Goal: Task Accomplishment & Management: Use online tool/utility

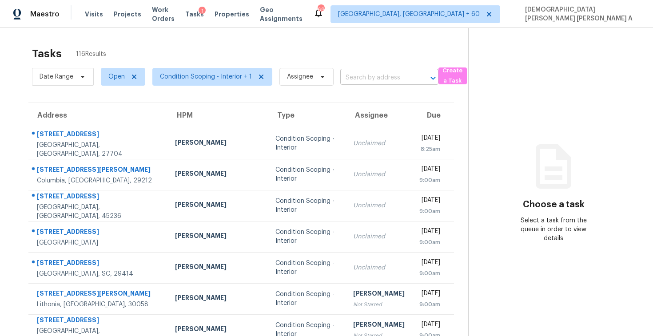
click at [352, 78] on input "text" at bounding box center [376, 78] width 73 height 14
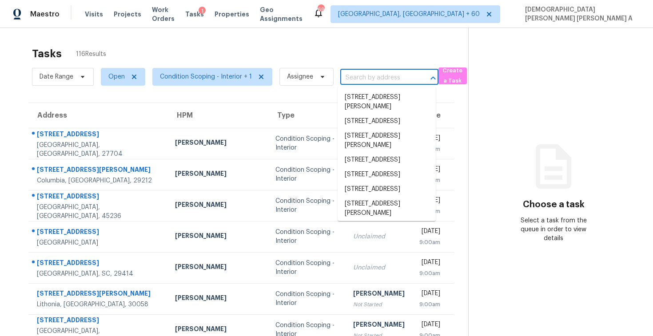
paste input "8920 Huntcliff Trce, Atlanta, GA, 30350"
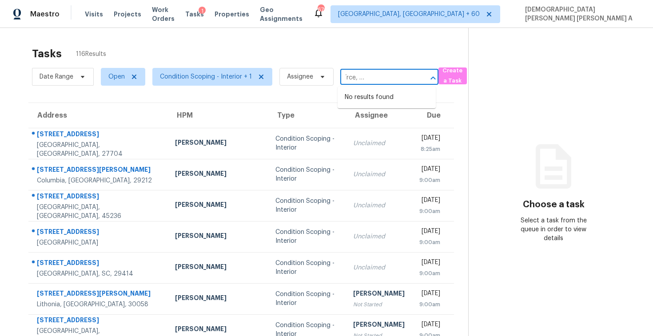
type input "8920 Huntcliff Trce, Atlanta, GA, 30350"
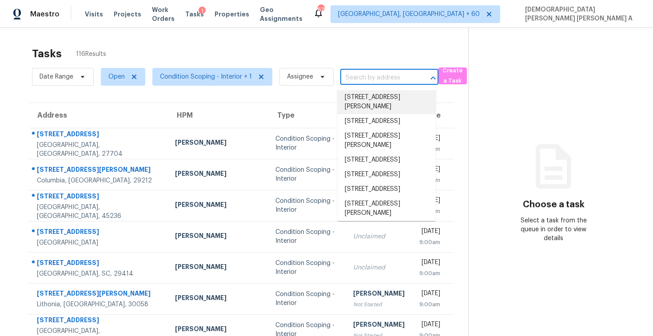
paste input "No No No No"
type input "No No No No"
paste input "8920 Huntcliff Trce, Atlanta, GA 30350"
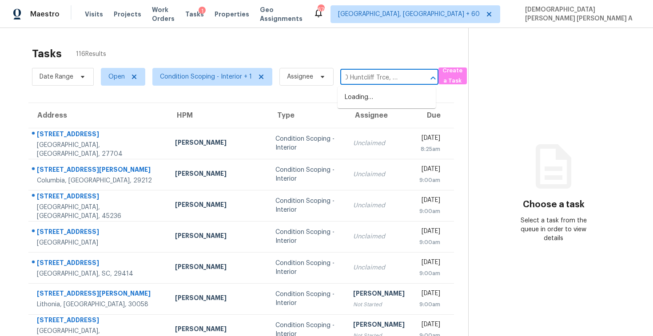
type input "8920 Huntcliff Trce, Atlanta"
click at [380, 99] on li "8920 Huntcliff Trce, Atlanta, GA 30350" at bounding box center [386, 97] width 98 height 15
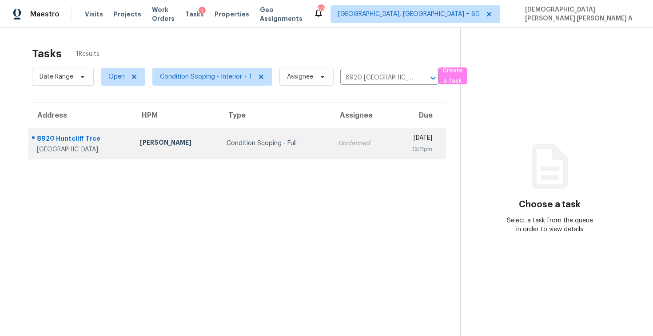
click at [338, 143] on div "Unclaimed" at bounding box center [361, 143] width 47 height 9
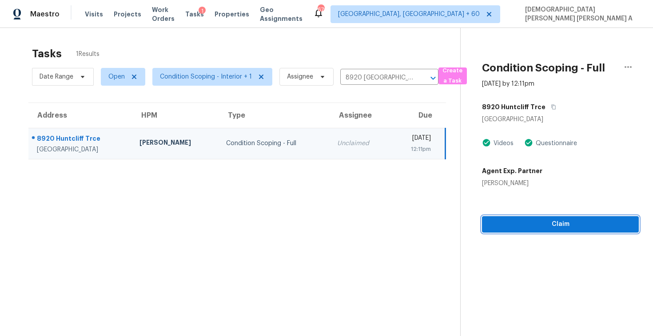
click at [530, 225] on span "Claim" at bounding box center [560, 224] width 142 height 11
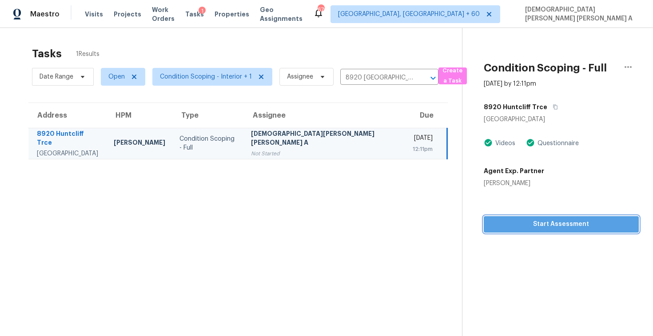
click at [538, 225] on span "Start Assessment" at bounding box center [561, 224] width 141 height 11
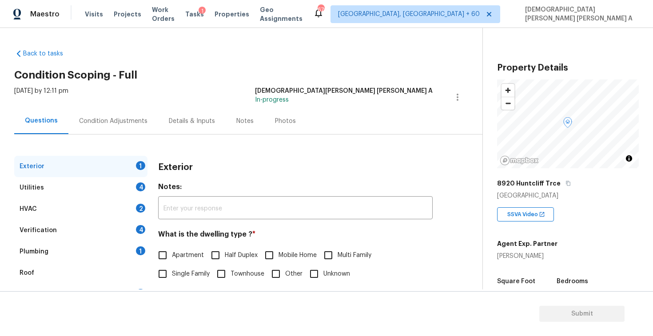
click at [240, 83] on div "Back to tasks Condition Scoping - Full Wed, Sep 24 2025 by 12:11 pm Mohamed Aze…" at bounding box center [248, 211] width 468 height 339
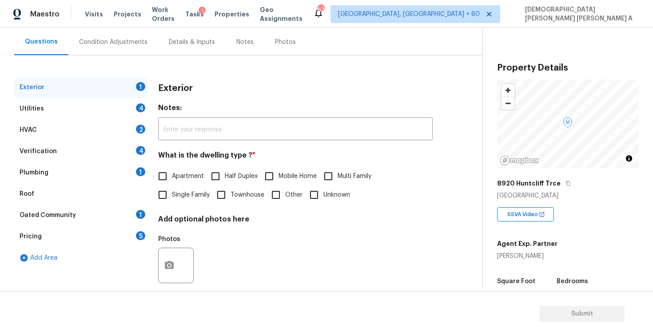
scroll to position [196, 0]
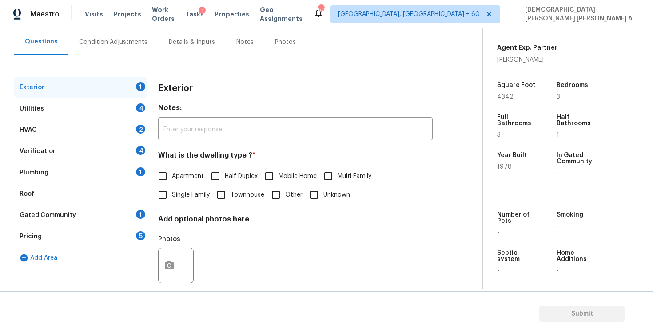
click at [162, 200] on input "Single Family" at bounding box center [162, 195] width 19 height 19
checkbox input "true"
click at [90, 108] on div "Utilities 4" at bounding box center [80, 108] width 133 height 21
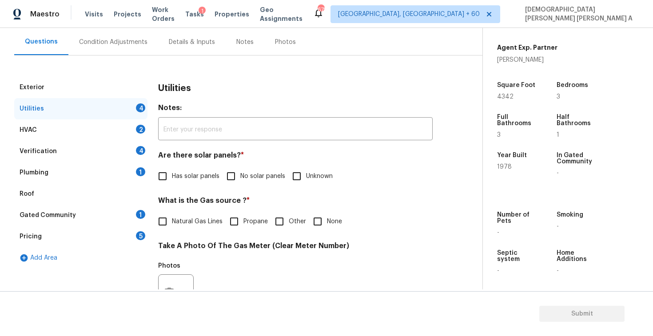
scroll to position [100, 0]
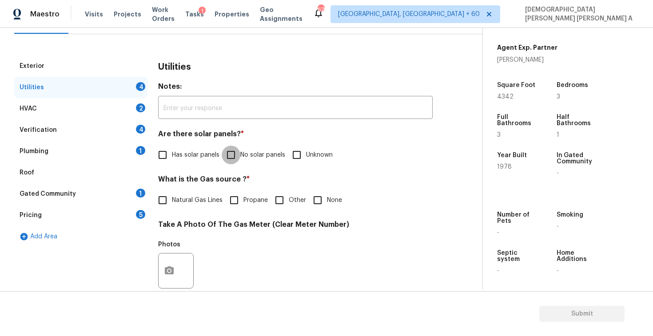
click at [231, 152] on input "No solar panels" at bounding box center [231, 155] width 19 height 19
checkbox input "true"
click at [174, 202] on span "Natural Gas Lines" at bounding box center [197, 200] width 51 height 9
click at [172, 202] on input "Natural Gas Lines" at bounding box center [162, 200] width 19 height 19
checkbox input "true"
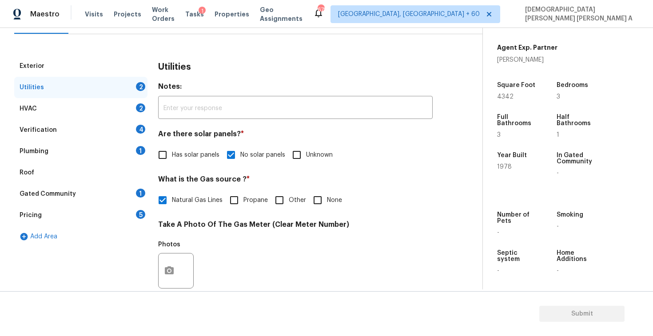
scroll to position [332, 0]
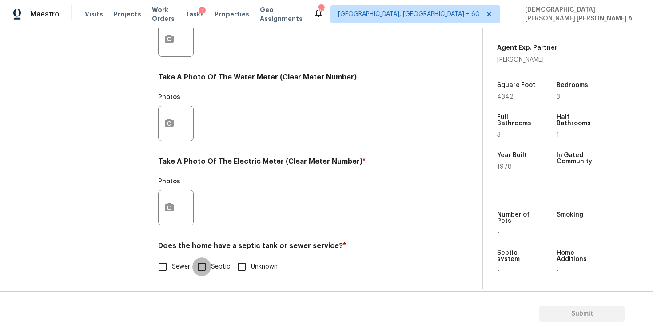
click at [197, 275] on input "Septic" at bounding box center [201, 266] width 19 height 19
checkbox input "true"
click at [172, 218] on button "button" at bounding box center [168, 207] width 21 height 35
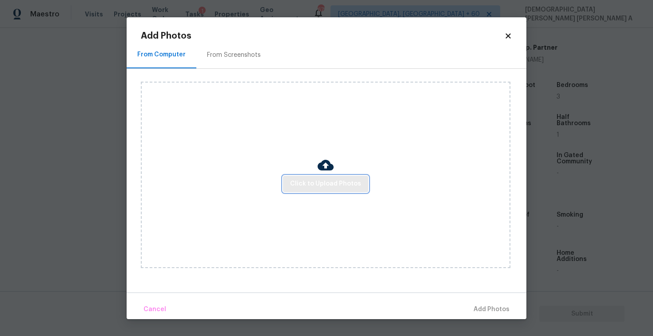
click at [328, 179] on span "Click to Upload Photos" at bounding box center [325, 183] width 71 height 11
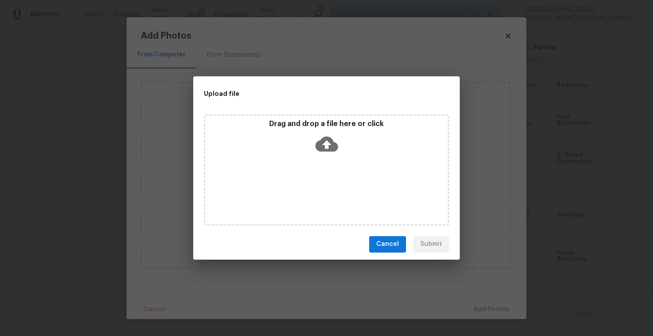
click at [320, 139] on icon at bounding box center [326, 143] width 23 height 15
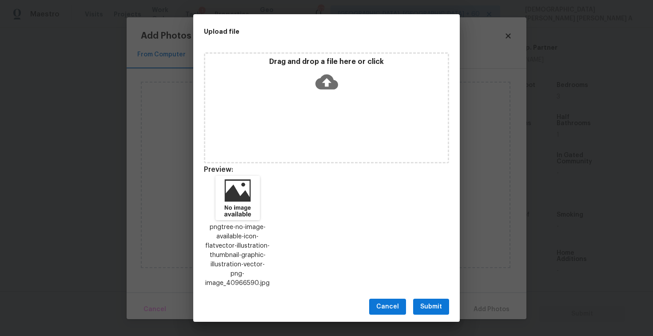
click at [418, 306] on button "Submit" at bounding box center [431, 307] width 36 height 16
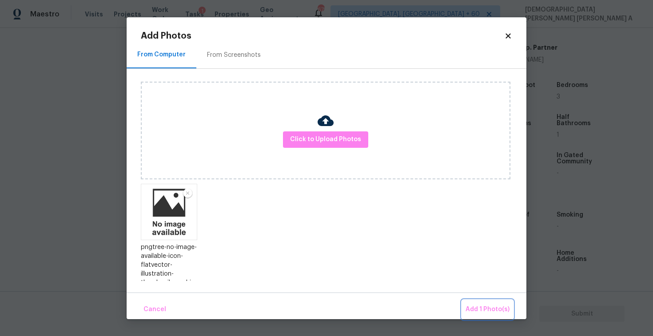
click at [506, 308] on span "Add 1 Photo(s)" at bounding box center [487, 309] width 44 height 11
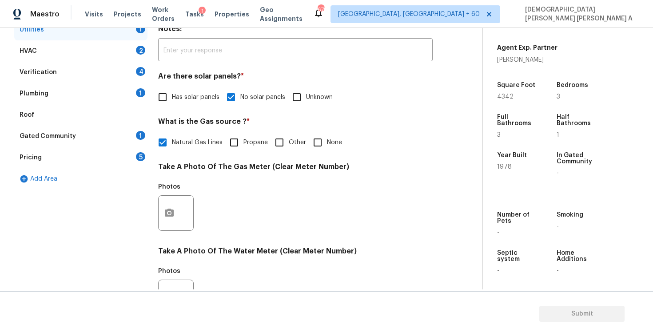
scroll to position [66, 0]
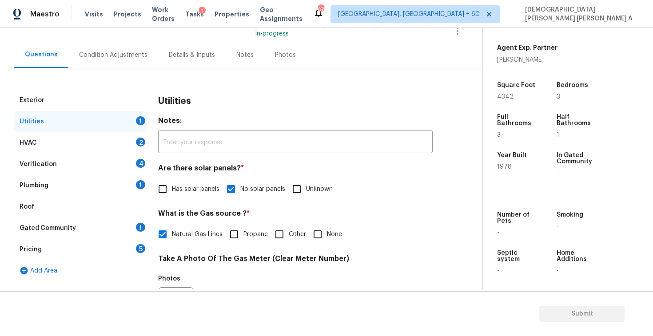
click at [98, 144] on div "HVAC 2" at bounding box center [80, 142] width 133 height 21
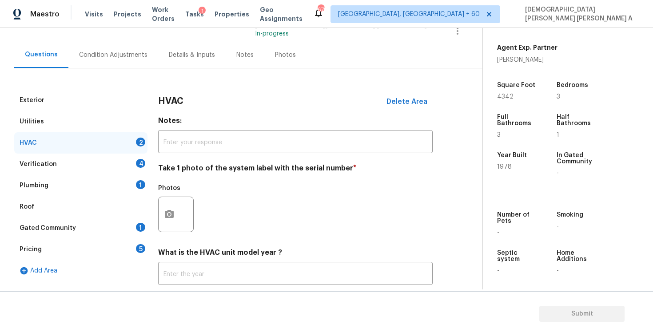
scroll to position [121, 0]
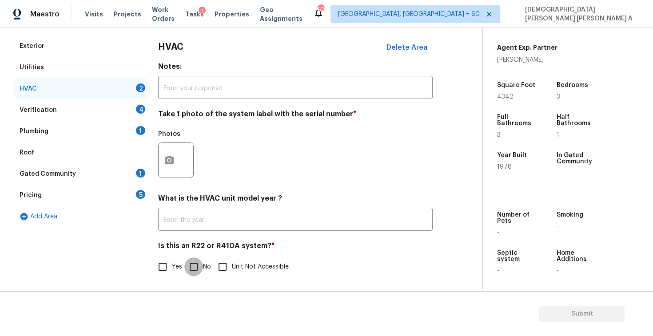
click at [195, 270] on input "No" at bounding box center [193, 266] width 19 height 19
checkbox input "true"
click at [163, 157] on button "button" at bounding box center [168, 160] width 21 height 35
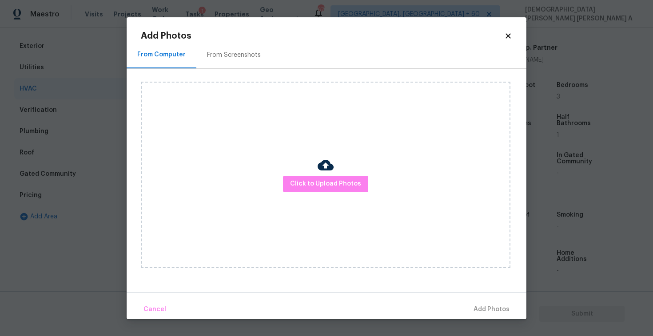
click at [340, 194] on div "Click to Upload Photos" at bounding box center [325, 175] width 369 height 186
click at [340, 193] on div "Click to Upload Photos" at bounding box center [325, 175] width 369 height 186
click at [327, 182] on span "Click to Upload Photos" at bounding box center [325, 183] width 71 height 11
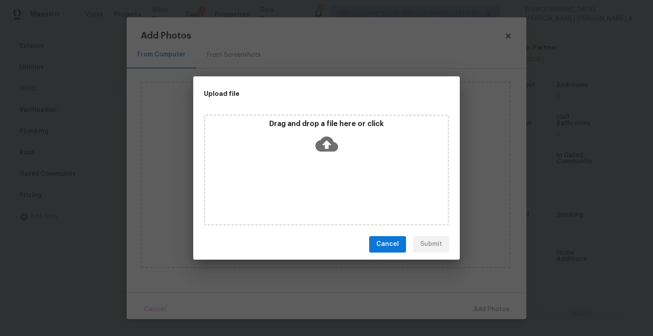
click at [327, 156] on div "Drag and drop a file here or click" at bounding box center [326, 138] width 242 height 38
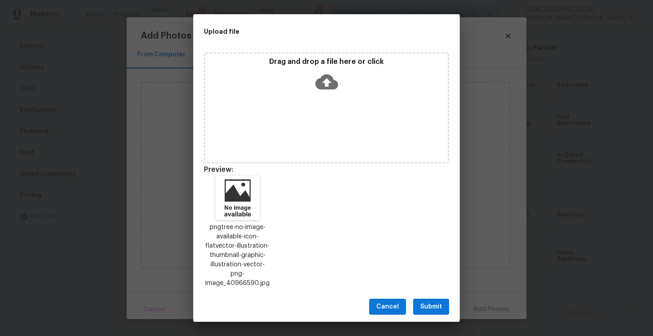
click at [435, 301] on span "Submit" at bounding box center [431, 306] width 22 height 11
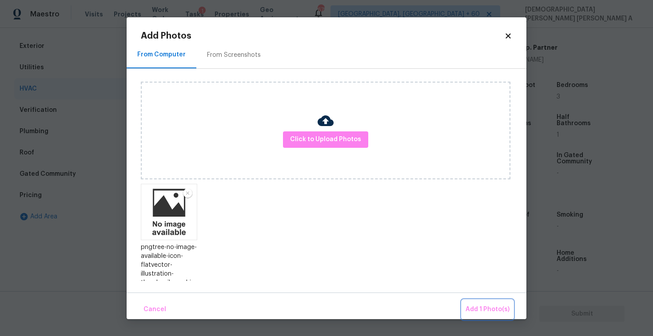
click at [487, 311] on span "Add 1 Photo(s)" at bounding box center [487, 309] width 44 height 11
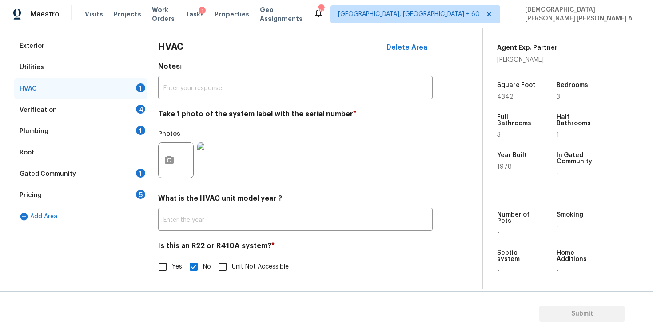
click at [89, 108] on div "Verification 4" at bounding box center [80, 109] width 133 height 21
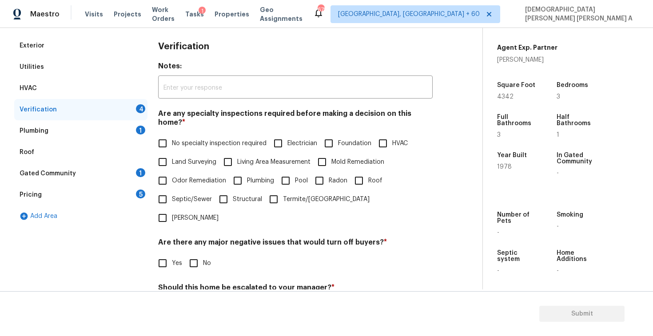
click at [168, 136] on input "No specialty inspection required" at bounding box center [162, 143] width 19 height 19
checkbox input "true"
click at [189, 254] on input "No" at bounding box center [193, 263] width 19 height 19
checkbox input "true"
click at [192, 299] on input "No" at bounding box center [193, 308] width 19 height 19
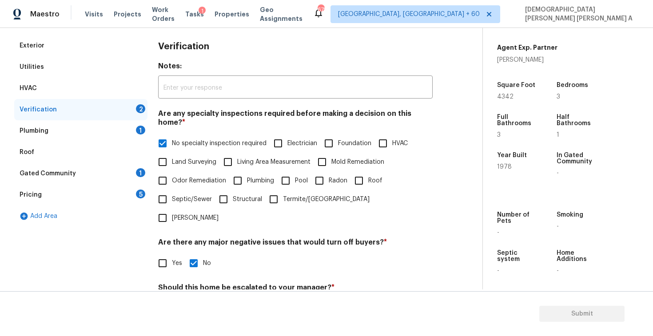
checkbox input "true"
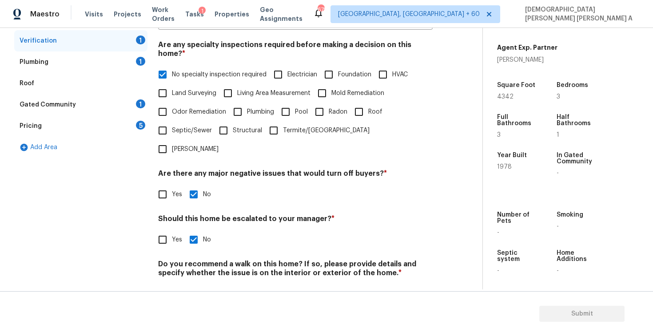
scroll to position [189, 0]
click at [192, 285] on input "No" at bounding box center [193, 294] width 19 height 19
checkbox input "true"
click at [108, 61] on div "Plumbing 1" at bounding box center [80, 62] width 133 height 21
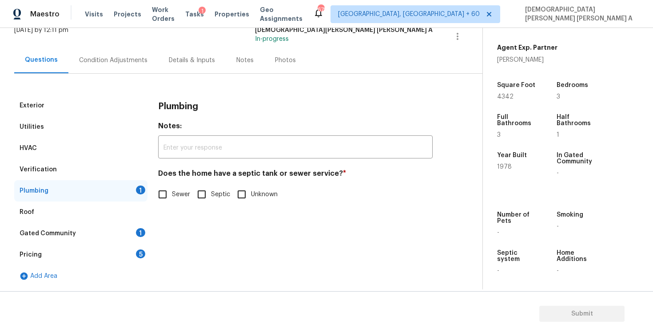
click at [202, 189] on input "Septic" at bounding box center [201, 194] width 19 height 19
checkbox input "true"
click at [112, 230] on div "Gated Community 1" at bounding box center [80, 233] width 133 height 21
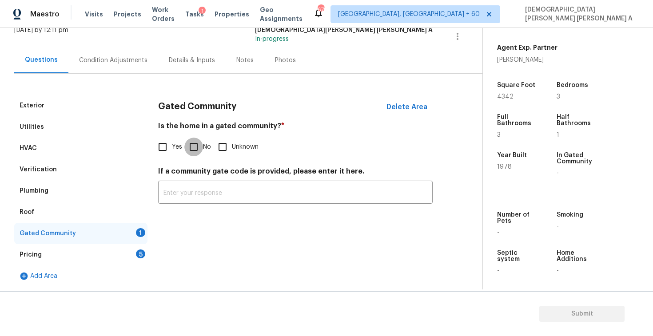
click at [191, 143] on input "No" at bounding box center [193, 147] width 19 height 19
checkbox input "true"
click at [86, 257] on div "Pricing 5" at bounding box center [80, 254] width 133 height 21
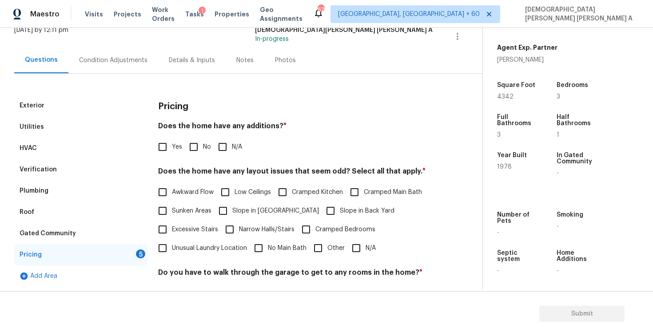
click at [191, 141] on input "No" at bounding box center [193, 147] width 19 height 19
checkbox input "true"
click at [340, 243] on label "Other" at bounding box center [327, 248] width 36 height 19
click at [327, 243] on input "Other" at bounding box center [318, 248] width 19 height 19
checkbox input "true"
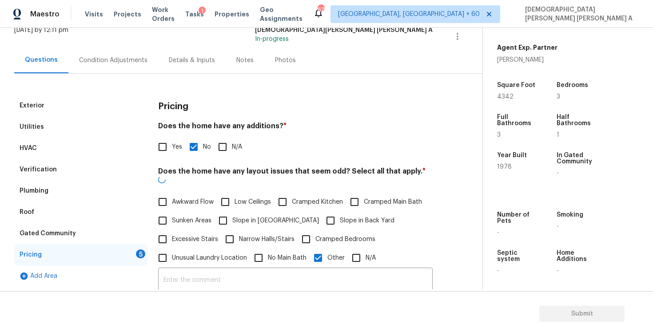
click at [354, 249] on input "N/A" at bounding box center [356, 258] width 19 height 19
checkbox input "true"
click at [319, 249] on input "Other" at bounding box center [318, 258] width 19 height 19
checkbox input "false"
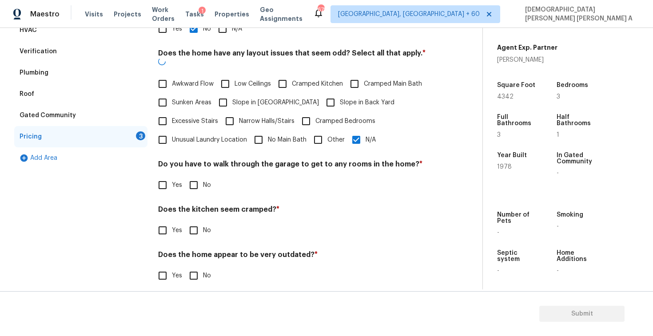
scroll to position [178, 0]
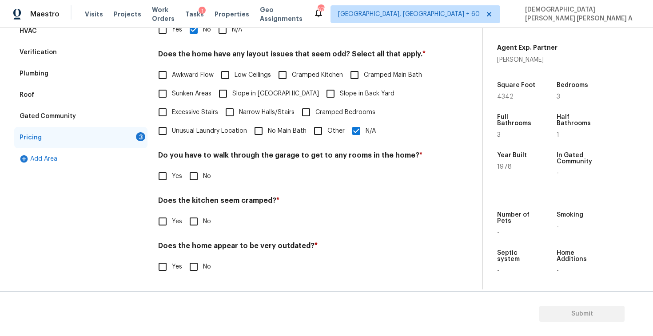
click at [186, 170] on input "No" at bounding box center [193, 176] width 19 height 19
checkbox input "true"
click at [193, 225] on input "No" at bounding box center [193, 221] width 19 height 19
checkbox input "true"
click at [196, 265] on input "No" at bounding box center [193, 267] width 19 height 19
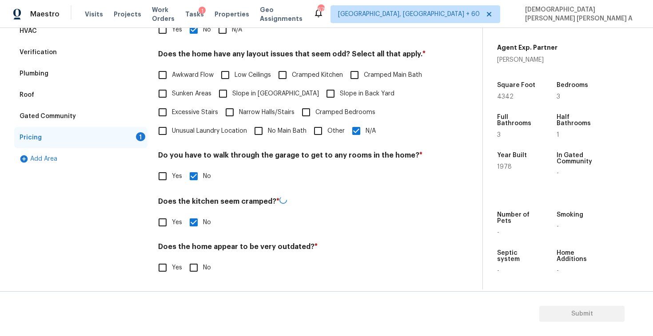
checkbox input "true"
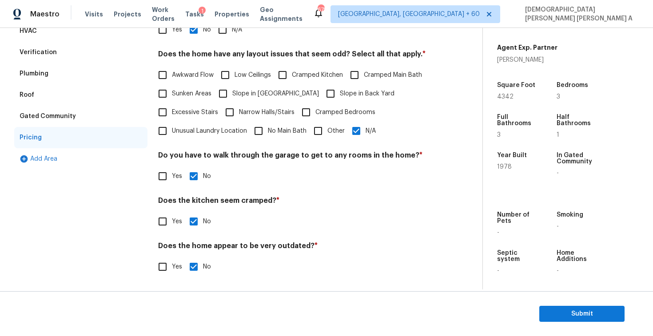
scroll to position [0, 0]
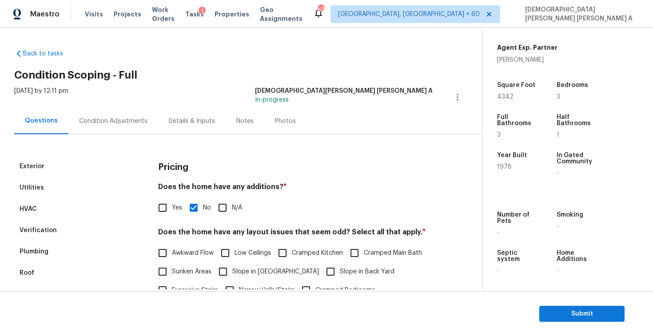
click at [252, 109] on div "Notes" at bounding box center [245, 121] width 39 height 26
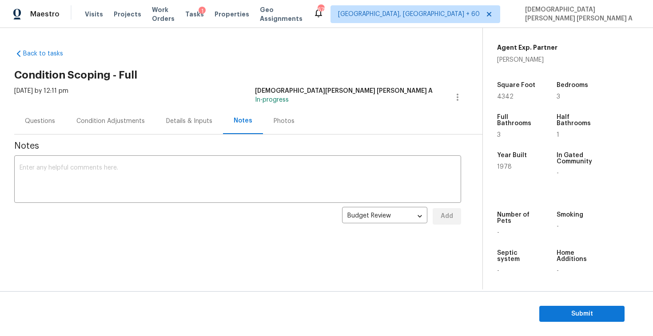
click at [265, 113] on div "Photos" at bounding box center [284, 121] width 42 height 26
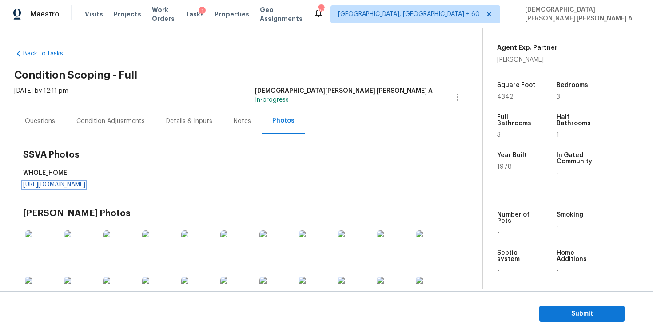
click at [85, 186] on link "https://d285kkeqns3g4j.cloudfront.net/Opportunity/006PD00000KXxAiYAL/GO%20Media…" at bounding box center [54, 185] width 62 height 6
click at [95, 115] on div "Condition Adjustments" at bounding box center [111, 121] width 90 height 26
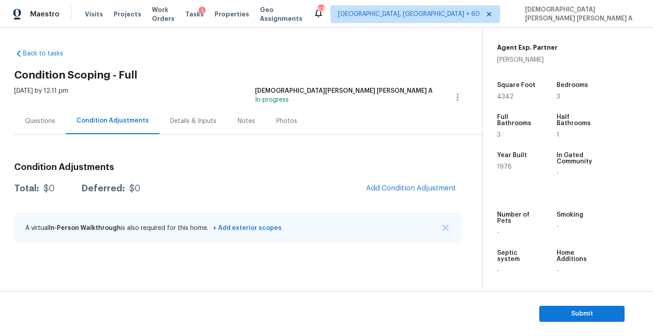
click at [297, 146] on div "Condition Adjustments Total: $0 Deferred: $0 Add Condition Adjustment A virtual…" at bounding box center [237, 193] width 447 height 116
click at [419, 173] on div "Condition Adjustments Total: $0 Deferred: $0 Add Condition Adjustment A virtual…" at bounding box center [237, 203] width 447 height 95
click at [415, 182] on button "Add Condition Adjustment" at bounding box center [410, 188] width 100 height 19
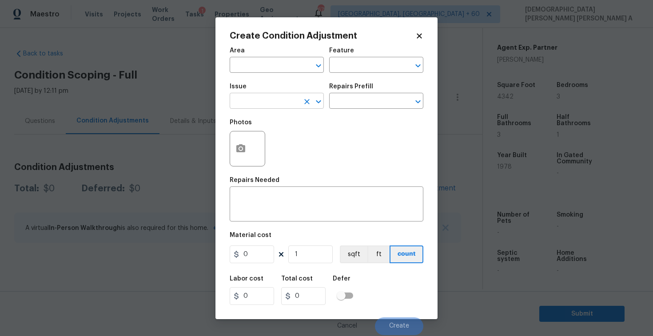
click at [293, 106] on input "text" at bounding box center [263, 102] width 69 height 14
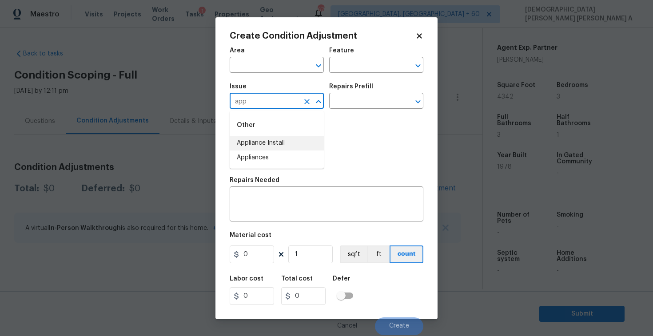
click at [286, 158] on li "Appliances" at bounding box center [276, 157] width 94 height 15
type input "Appliances"
click at [353, 98] on input "text" at bounding box center [363, 102] width 69 height 14
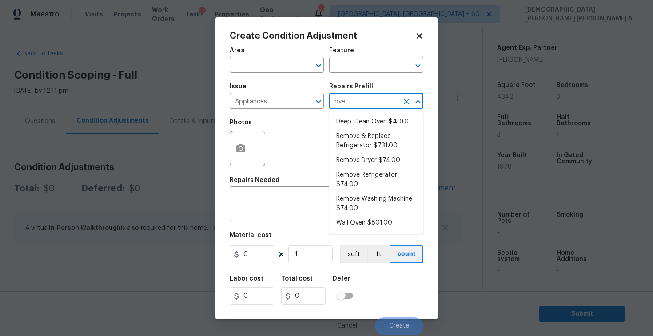
type input "oven"
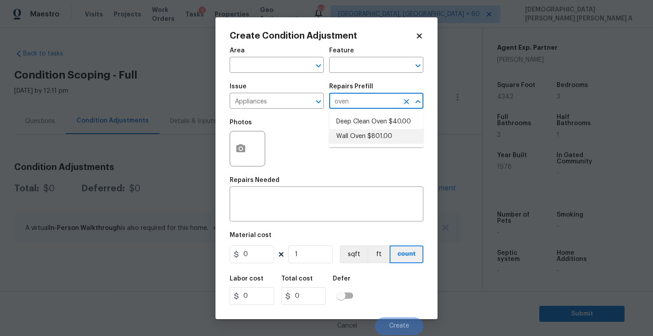
click at [364, 137] on li "Wall Oven $801.00" at bounding box center [376, 136] width 94 height 15
type input "Appliances"
type textarea "Remove the existing wall oven and prep the area for a new unit. Install a new 3…"
type input "801"
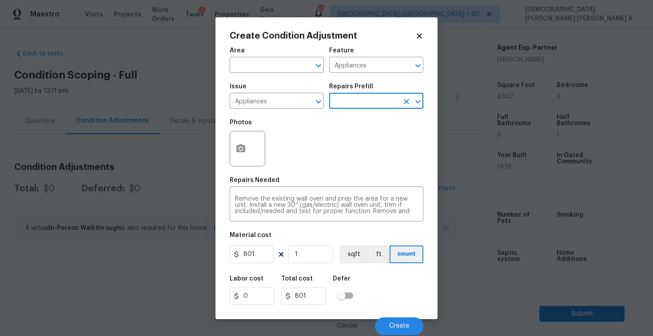
click at [370, 99] on input "text" at bounding box center [363, 102] width 69 height 14
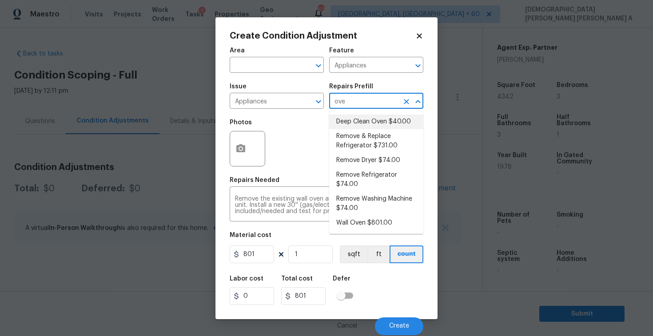
type input "ove"
click at [305, 178] on div "Repairs Needed" at bounding box center [326, 183] width 194 height 12
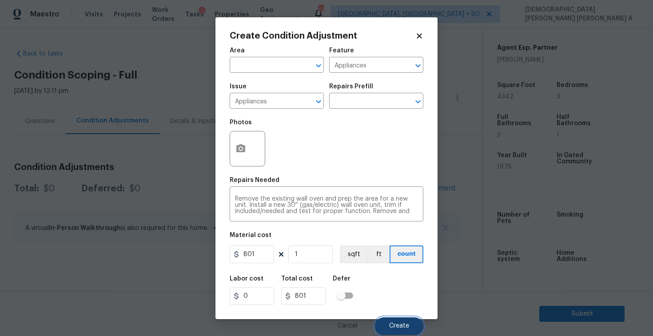
click at [403, 321] on button "Create" at bounding box center [399, 326] width 48 height 18
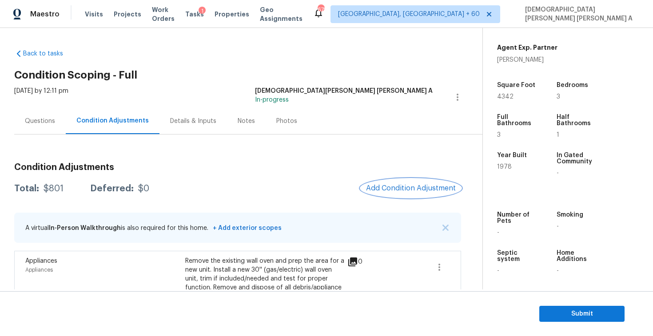
click at [407, 188] on span "Add Condition Adjustment" at bounding box center [411, 188] width 90 height 8
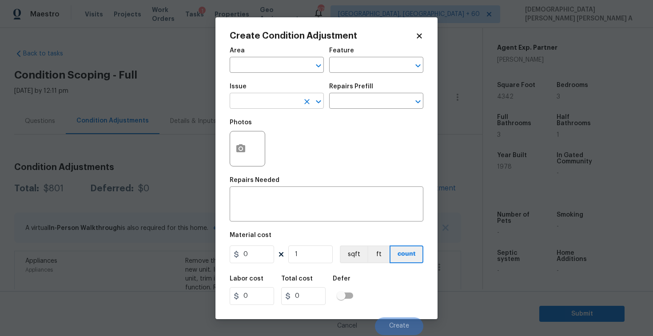
click at [264, 102] on input "text" at bounding box center [263, 102] width 69 height 14
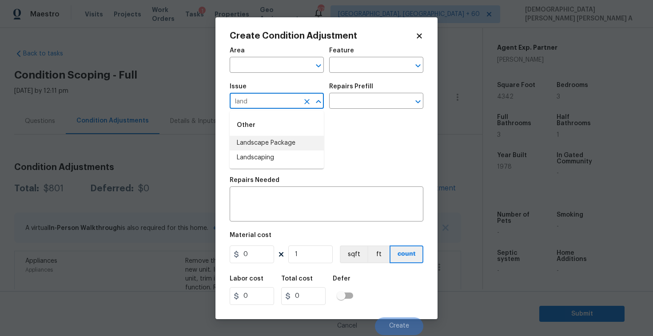
click at [269, 143] on li "Landscape Package" at bounding box center [276, 143] width 94 height 15
type input "Landscape Package"
click at [364, 105] on input "text" at bounding box center [363, 102] width 69 height 14
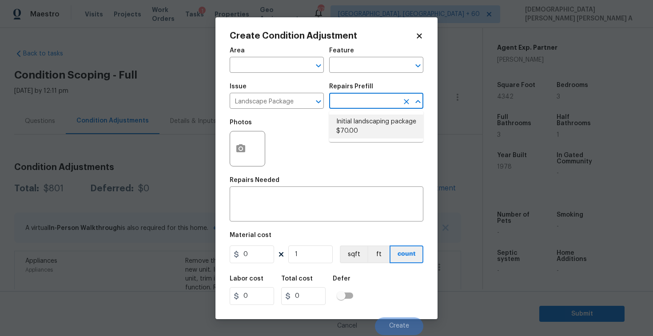
click at [359, 125] on li "Initial landscaping package $70.00" at bounding box center [376, 127] width 94 height 24
type input "Home Readiness Packages"
type textarea "Mowing of grass up to 6" in height. Mow, edge along driveways & sidewalks, trim…"
type input "70"
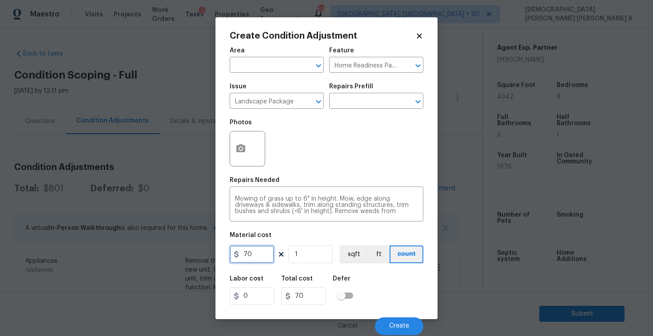
click at [263, 256] on input "70" at bounding box center [251, 254] width 44 height 18
type input "700"
click at [237, 142] on button "button" at bounding box center [240, 148] width 21 height 35
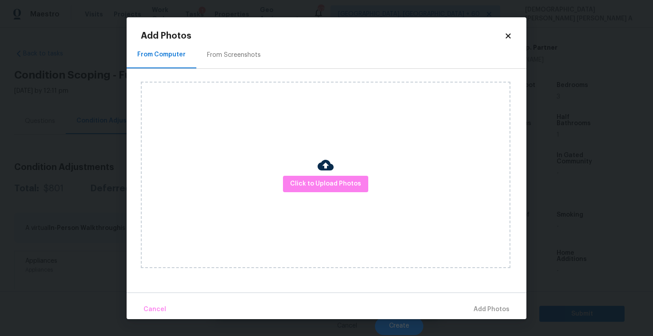
click at [217, 47] on div "From Screenshots" at bounding box center [233, 55] width 75 height 26
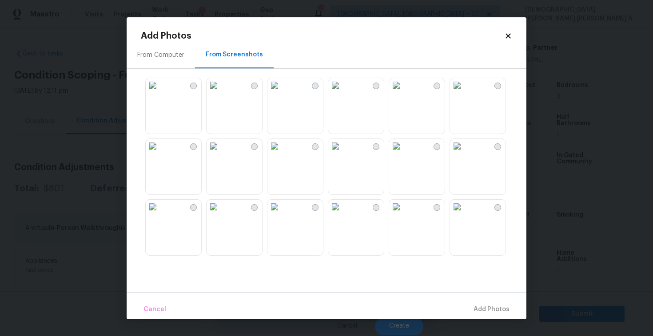
click at [281, 92] on img at bounding box center [274, 85] width 14 height 14
click at [403, 214] on img at bounding box center [396, 207] width 14 height 14
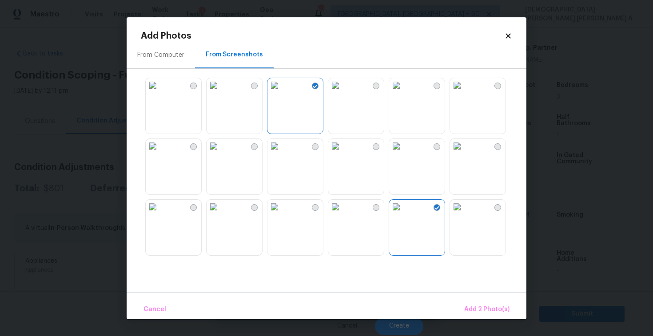
click at [480, 298] on div "Cancel Add 2 Photo(s)" at bounding box center [327, 306] width 400 height 27
click at [476, 308] on span "Add 2 Photo(s)" at bounding box center [486, 309] width 45 height 11
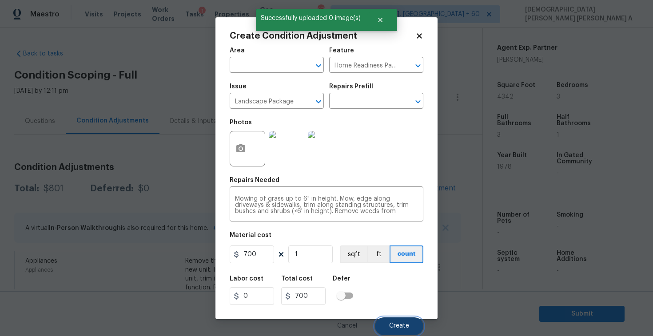
click at [403, 319] on button "Create" at bounding box center [399, 326] width 48 height 18
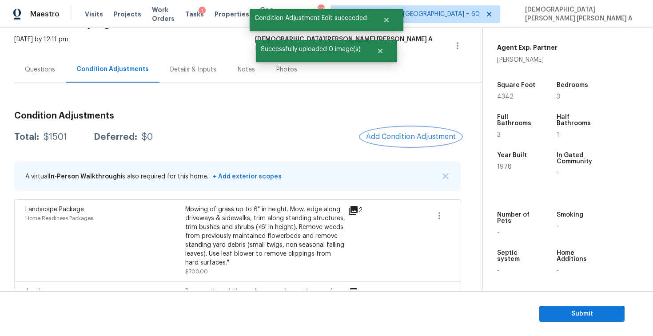
scroll to position [83, 0]
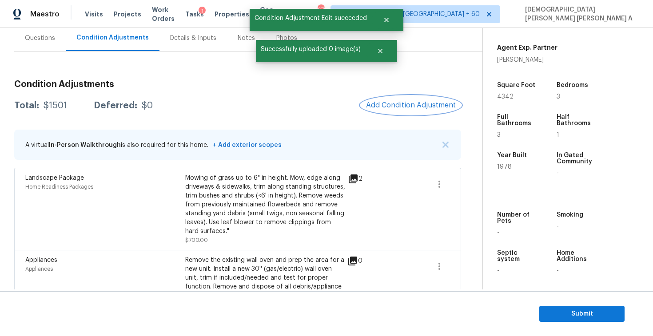
click at [403, 110] on button "Add Condition Adjustment" at bounding box center [410, 105] width 100 height 19
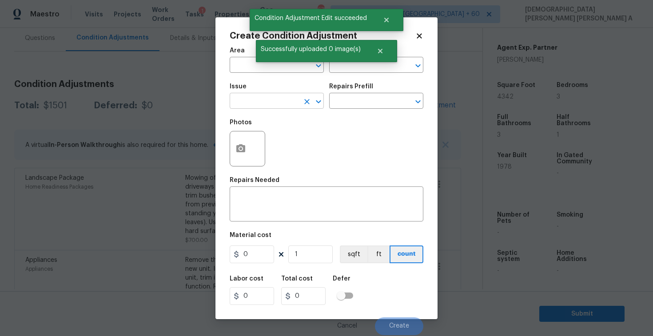
click at [256, 99] on input "text" at bounding box center [263, 102] width 69 height 14
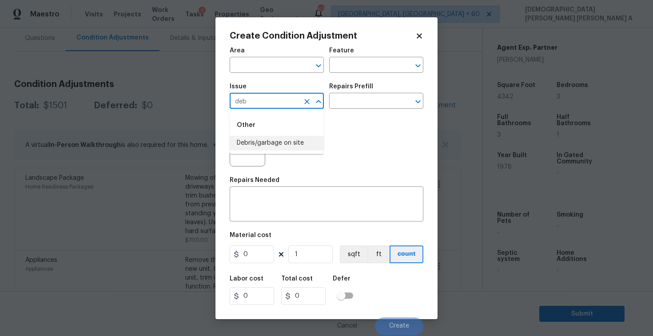
click at [257, 145] on li "Debris/garbage on site" at bounding box center [276, 143] width 94 height 15
type input "Debris/garbage on site"
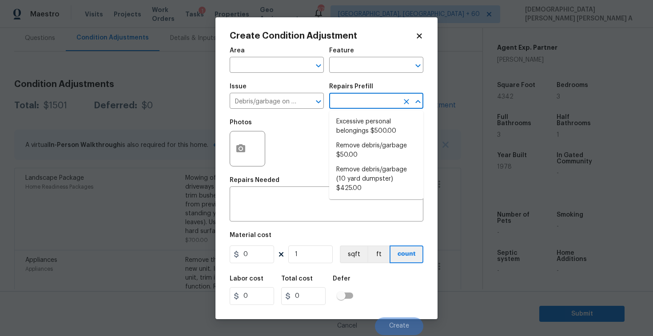
click at [357, 102] on input "text" at bounding box center [363, 102] width 69 height 14
click at [355, 135] on li "Excessive personal belongings $500.00" at bounding box center [376, 127] width 94 height 24
type textarea "Contingency for excessive items to be removed - During assessment, the home con…"
type input "500"
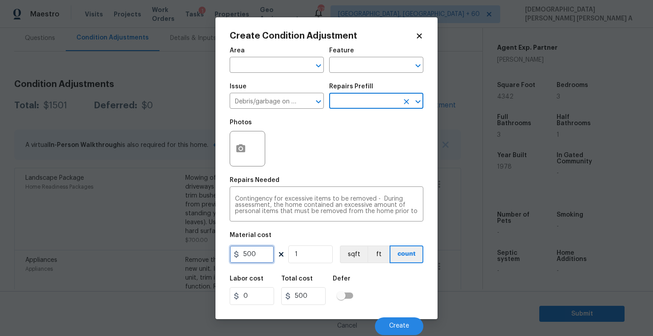
click at [255, 260] on input "500" at bounding box center [251, 254] width 44 height 18
type input "200"
click at [236, 142] on button "button" at bounding box center [240, 148] width 21 height 35
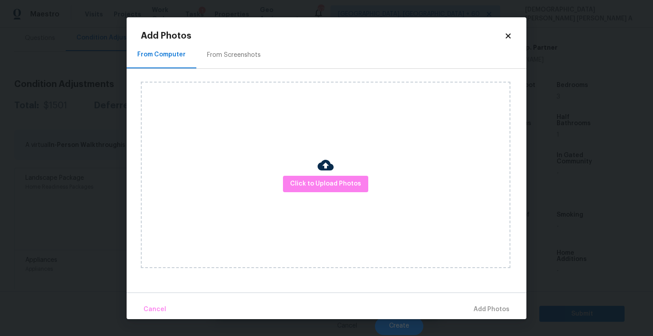
click at [219, 57] on div "From Screenshots" at bounding box center [234, 55] width 54 height 9
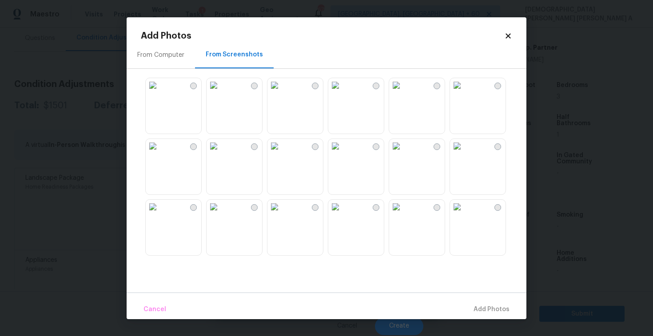
click at [221, 153] on img at bounding box center [213, 146] width 14 height 14
click at [492, 305] on span "Add 1 Photo(s)" at bounding box center [487, 309] width 44 height 11
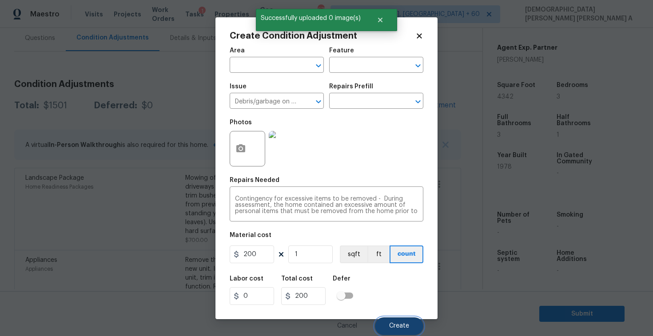
click at [391, 319] on button "Create" at bounding box center [399, 326] width 48 height 18
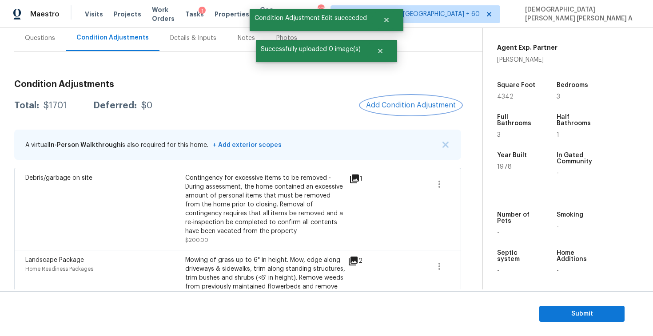
click at [408, 108] on span "Add Condition Adjustment" at bounding box center [411, 105] width 90 height 8
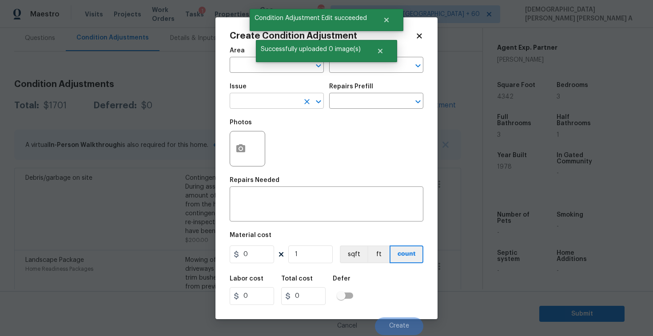
click at [261, 104] on input "text" at bounding box center [263, 102] width 69 height 14
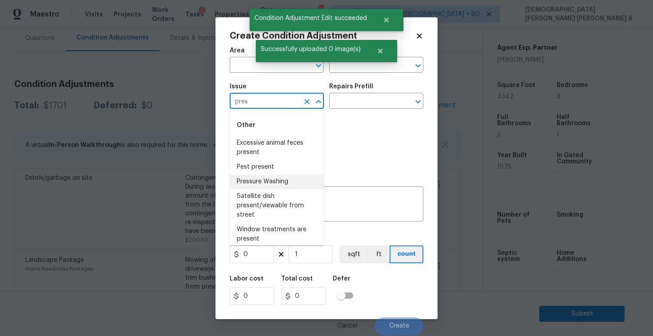
click at [268, 182] on li "Pressure Washing" at bounding box center [276, 181] width 94 height 15
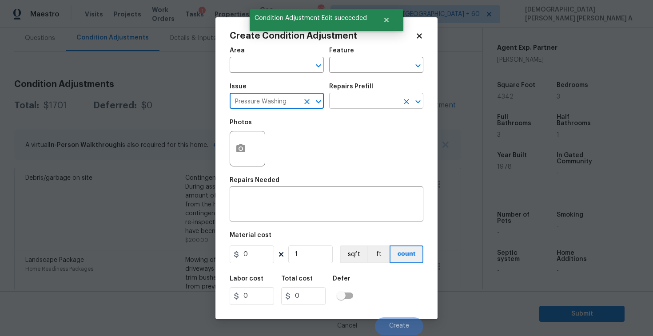
type input "Pressure Washing"
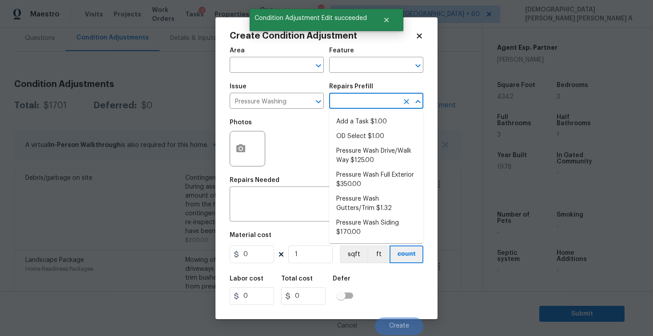
click at [369, 97] on input "text" at bounding box center [363, 102] width 69 height 14
click at [364, 148] on li "Pressure Wash Drive/Walk Way $125.00" at bounding box center [376, 156] width 94 height 24
type input "Siding"
type textarea "Pressure wash the driveways/walkways as directed by the PM. Ensure that all deb…"
type input "125"
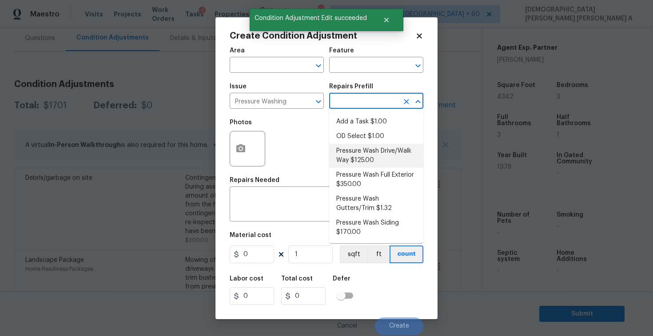
type input "125"
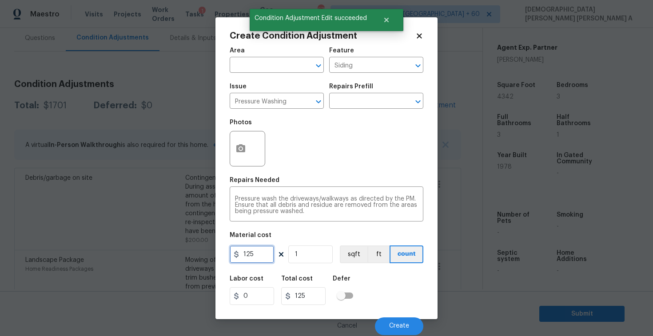
click at [251, 253] on input "125" at bounding box center [251, 254] width 44 height 18
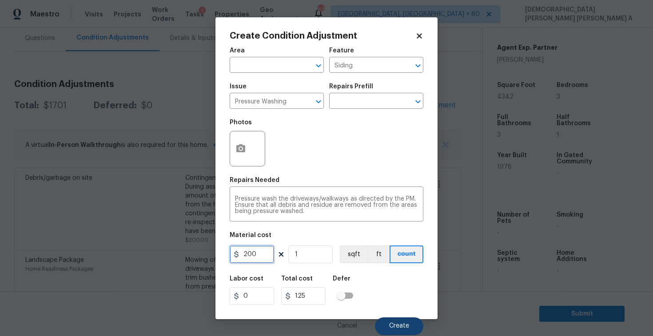
type input "200"
click at [396, 319] on button "Create" at bounding box center [399, 326] width 48 height 18
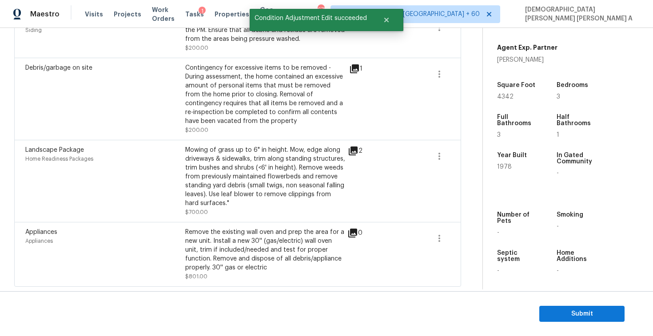
scroll to position [57, 0]
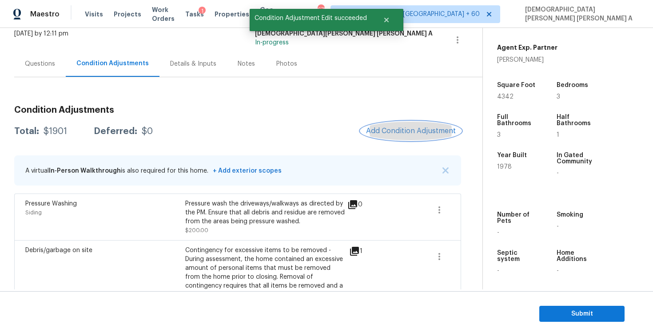
click at [412, 137] on button "Add Condition Adjustment" at bounding box center [410, 131] width 100 height 19
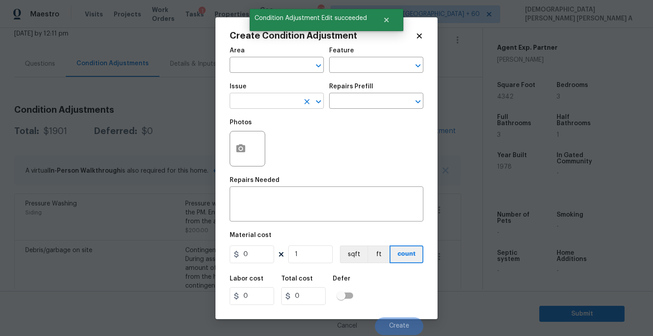
click at [289, 101] on input "text" at bounding box center [263, 102] width 69 height 14
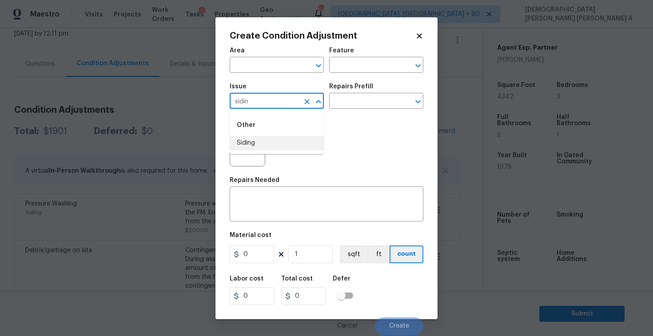
click at [287, 144] on li "Siding" at bounding box center [276, 143] width 94 height 15
type input "Siding"
click at [361, 118] on div "Photos" at bounding box center [326, 143] width 194 height 58
click at [363, 102] on input "text" at bounding box center [363, 102] width 69 height 14
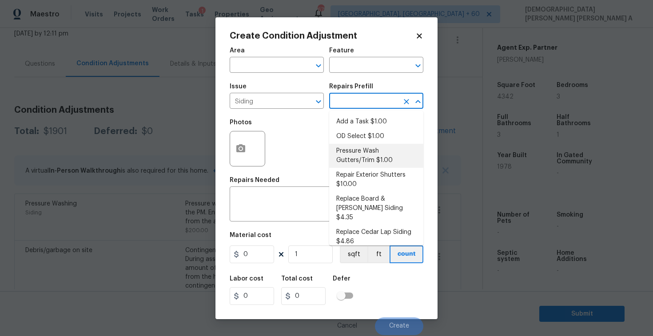
click at [361, 146] on li "Pressure Wash Gutters/Trim $1.00" at bounding box center [376, 156] width 94 height 24
type input "Siding"
type textarea "Protect areas as needed for pressure washing. Pressure wash the gutters and tri…"
type input "1"
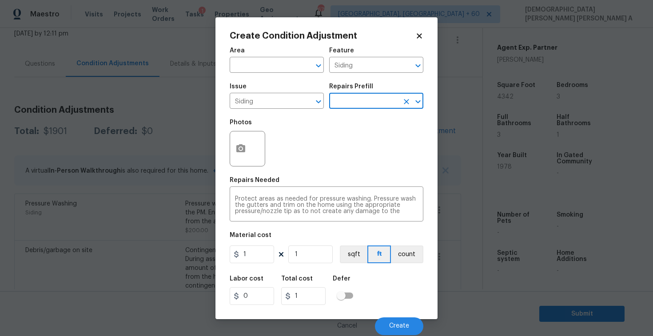
click at [264, 244] on div "Material cost" at bounding box center [326, 238] width 194 height 12
click at [257, 256] on input "1" at bounding box center [251, 254] width 44 height 18
type input "575"
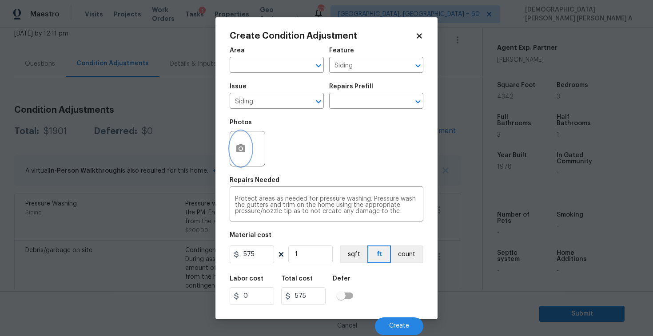
click at [236, 158] on button "button" at bounding box center [240, 148] width 21 height 35
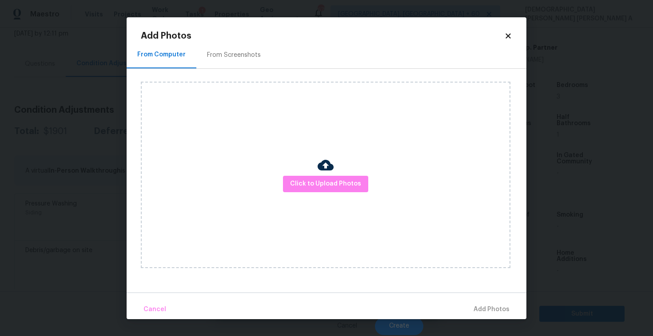
click at [229, 62] on div "From Screenshots" at bounding box center [233, 55] width 75 height 26
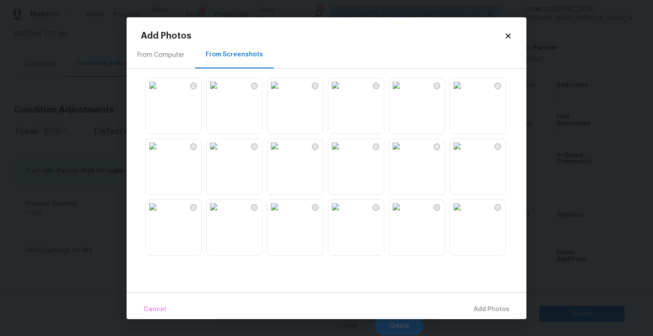
click at [342, 92] on img at bounding box center [335, 85] width 14 height 14
click at [487, 306] on span "Add 1 Photo(s)" at bounding box center [487, 309] width 44 height 11
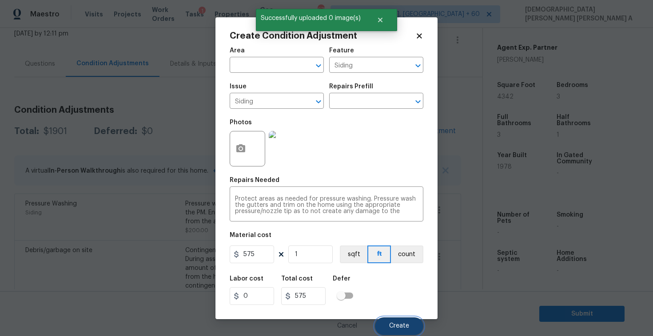
click at [403, 328] on span "Create" at bounding box center [399, 326] width 20 height 7
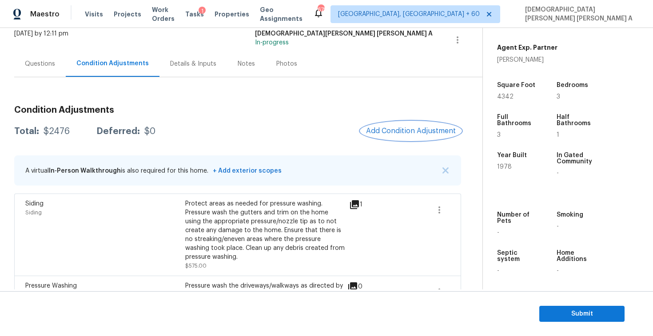
click at [415, 128] on span "Add Condition Adjustment" at bounding box center [411, 131] width 90 height 8
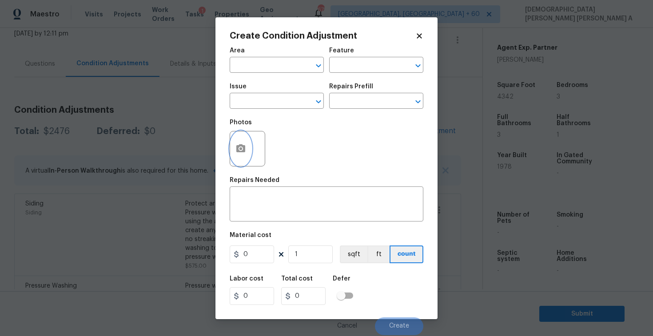
click at [242, 147] on icon "button" at bounding box center [240, 148] width 11 height 11
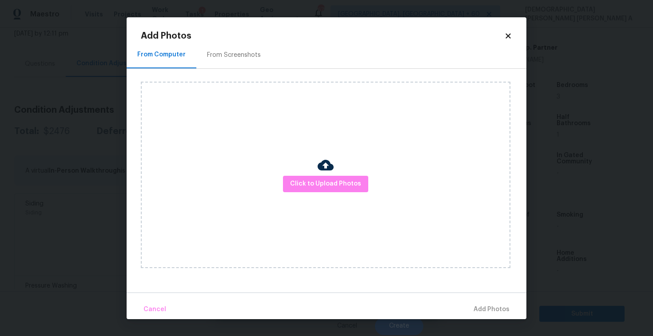
click at [232, 55] on div "From Screenshots" at bounding box center [234, 55] width 54 height 9
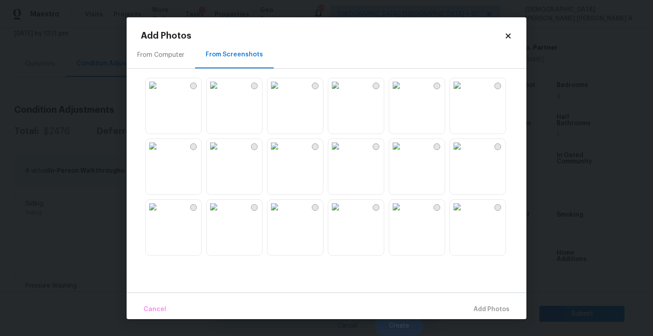
click at [160, 92] on img at bounding box center [153, 85] width 14 height 14
click at [160, 153] on img at bounding box center [153, 146] width 14 height 14
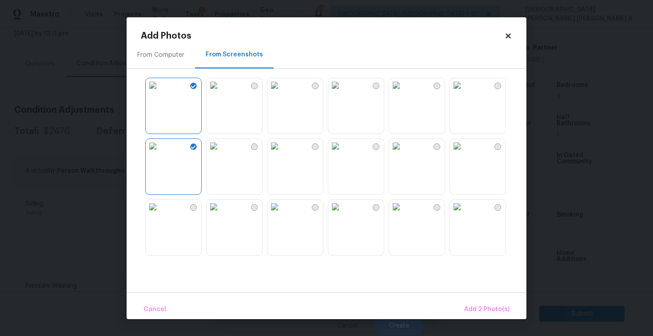
click at [396, 153] on img at bounding box center [396, 146] width 14 height 14
click at [342, 214] on img at bounding box center [335, 207] width 14 height 14
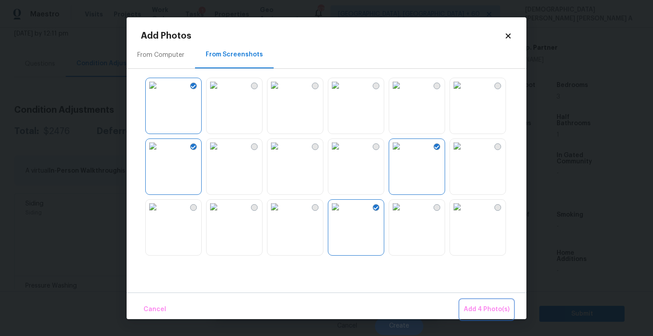
click at [488, 303] on button "Add 4 Photo(s)" at bounding box center [486, 309] width 53 height 19
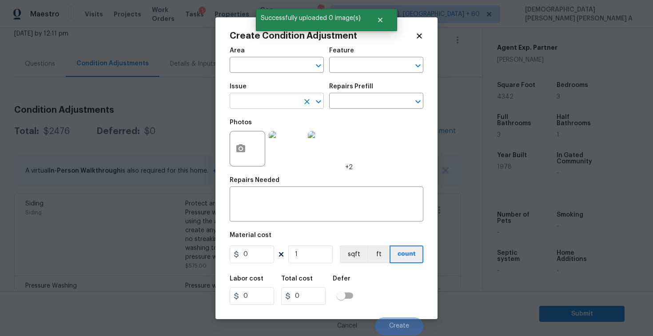
click at [286, 101] on input "text" at bounding box center [263, 102] width 69 height 14
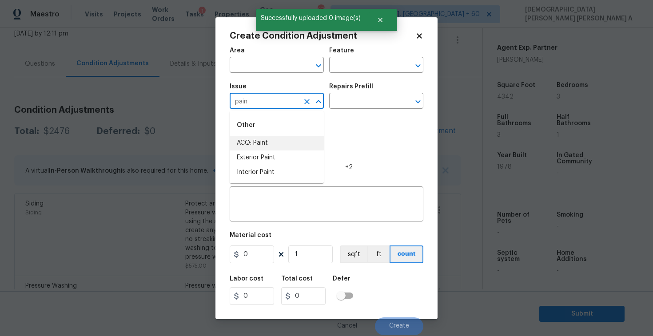
click at [288, 143] on li "ACQ: Paint" at bounding box center [276, 143] width 94 height 15
type input "ACQ: Paint"
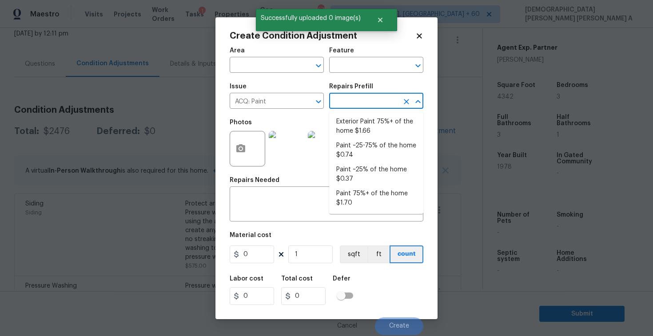
click at [378, 103] on input "text" at bounding box center [363, 102] width 69 height 14
click at [374, 192] on li "Paint 75%+ of the home $1.70" at bounding box center [376, 198] width 94 height 24
type input "Acquisition"
type textarea "Acquisition Scope: 75%+ of the home will likely require interior paint"
type input "1.7"
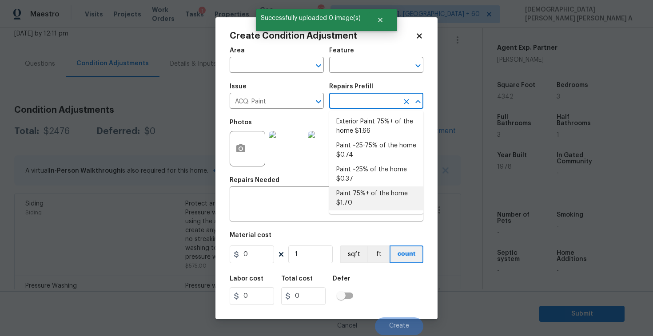
type input "1.7"
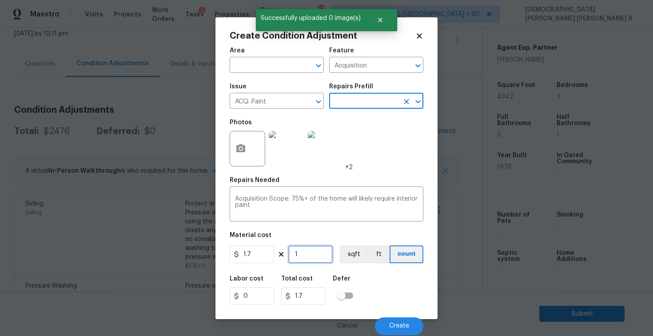
click at [324, 255] on input "1" at bounding box center [310, 254] width 44 height 18
type input "0"
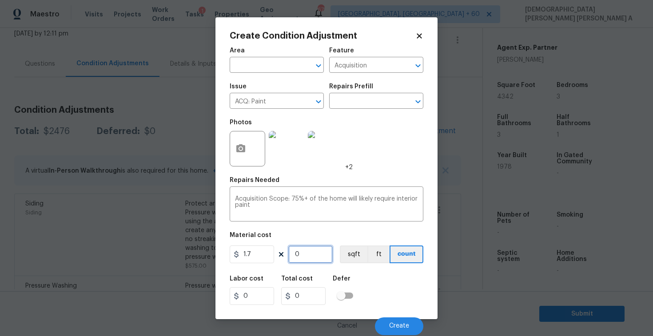
type input "4"
type input "6.8"
type input "43"
type input "73.1"
type input "434"
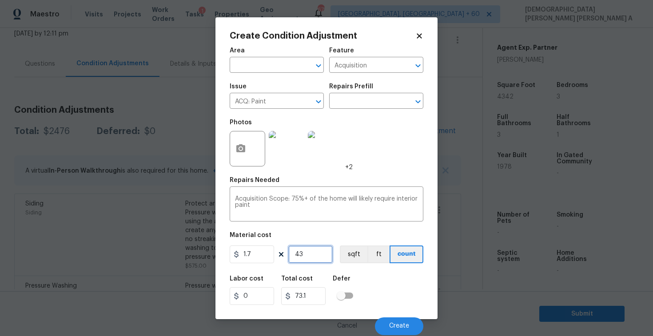
type input "737.8"
type input "4342"
type input "7381.4"
type input "4342"
click at [348, 252] on button "sqft" at bounding box center [354, 254] width 28 height 18
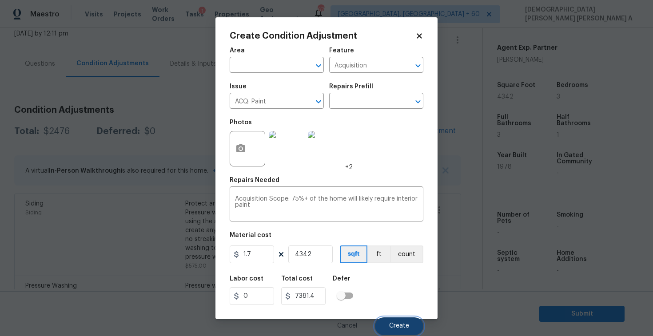
click at [400, 329] on span "Create" at bounding box center [399, 326] width 20 height 7
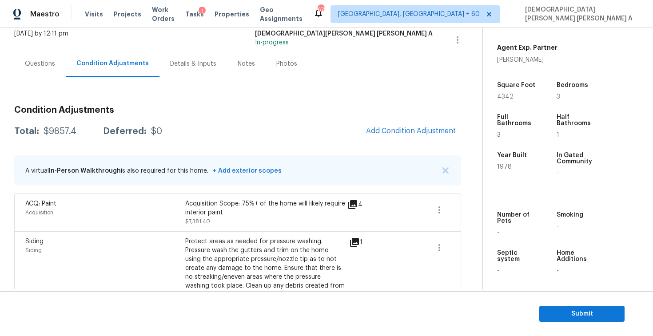
click at [423, 140] on span "Add Condition Adjustment" at bounding box center [410, 132] width 100 height 20
click at [410, 135] on button "Add Condition Adjustment" at bounding box center [410, 131] width 100 height 19
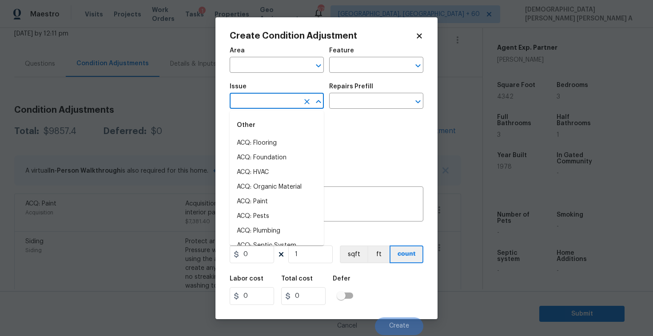
click at [285, 107] on input "text" at bounding box center [263, 102] width 69 height 14
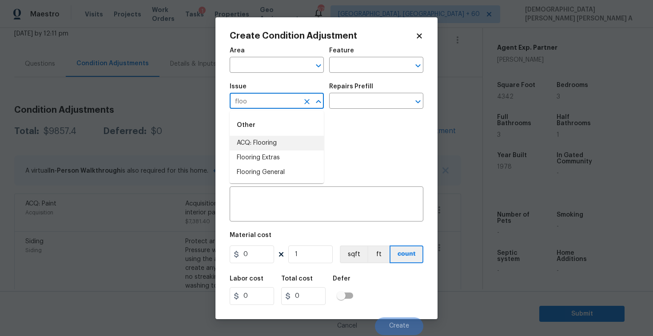
click at [282, 144] on li "ACQ: Flooring" at bounding box center [276, 143] width 94 height 15
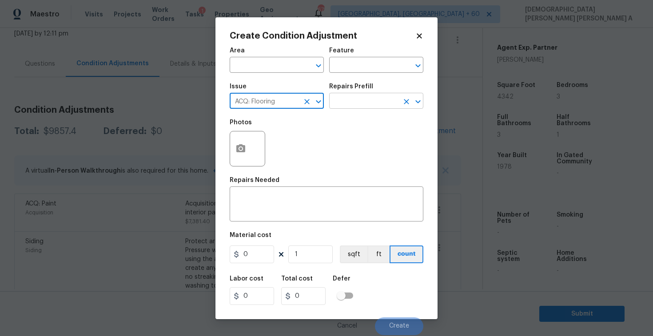
type input "ACQ: Flooring"
click at [356, 105] on input "text" at bounding box center [363, 102] width 69 height 14
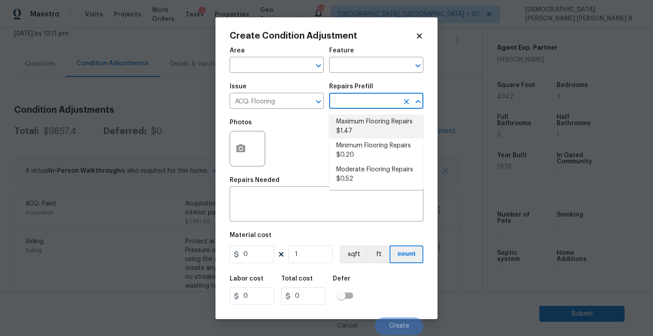
click at [357, 126] on li "Maximum Flooring Repairs $1.47" at bounding box center [376, 127] width 94 height 24
type input "Acquisition"
type textarea "Acquisition Scope: Maximum flooring repairs"
type input "1.47"
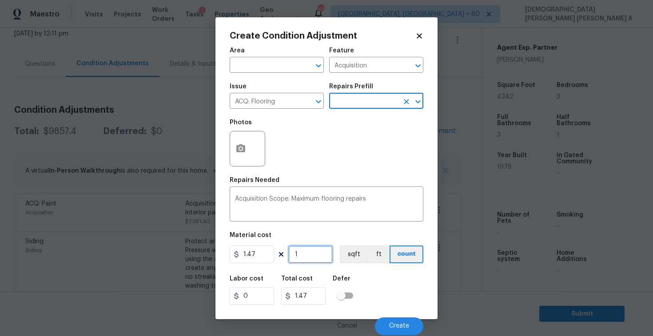
click at [304, 261] on input "1" at bounding box center [310, 254] width 44 height 18
type input "0"
type input "4"
type input "5.88"
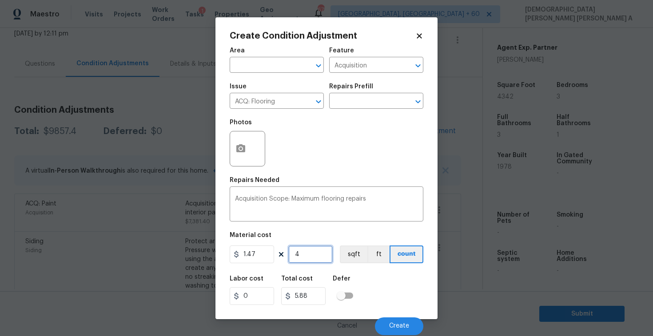
type input "43"
type input "63.21"
type input "434"
type input "637.98"
type input "4342"
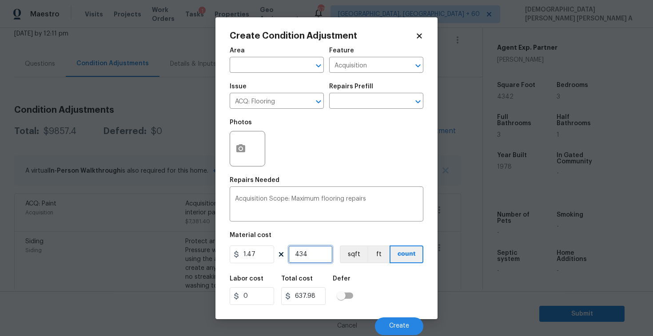
type input "6382.74"
type input "4342"
click at [235, 137] on button "button" at bounding box center [240, 148] width 21 height 35
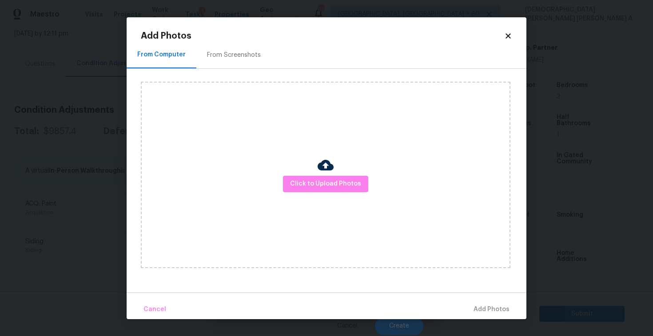
click at [232, 51] on div "From Screenshots" at bounding box center [234, 55] width 54 height 9
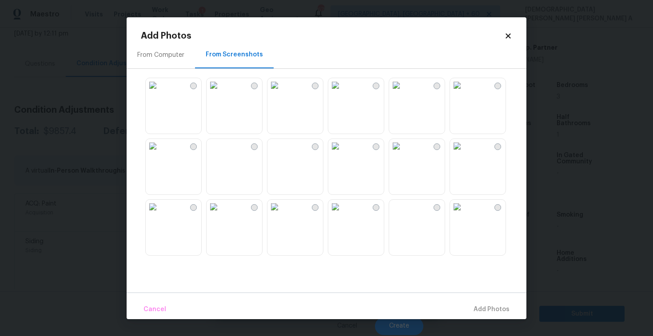
click at [281, 153] on img at bounding box center [274, 146] width 14 height 14
click at [403, 92] on img at bounding box center [396, 85] width 14 height 14
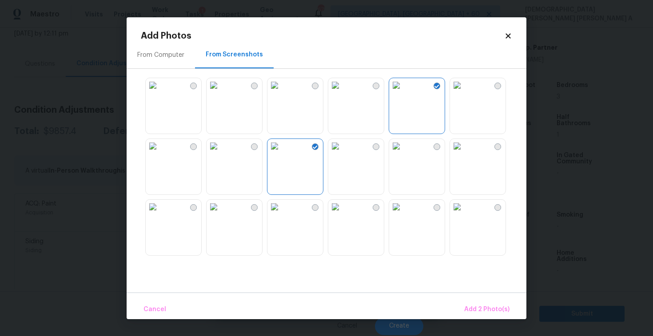
click at [403, 153] on img at bounding box center [396, 146] width 14 height 14
click at [464, 214] on img at bounding box center [457, 207] width 14 height 14
click at [342, 214] on img at bounding box center [335, 207] width 14 height 14
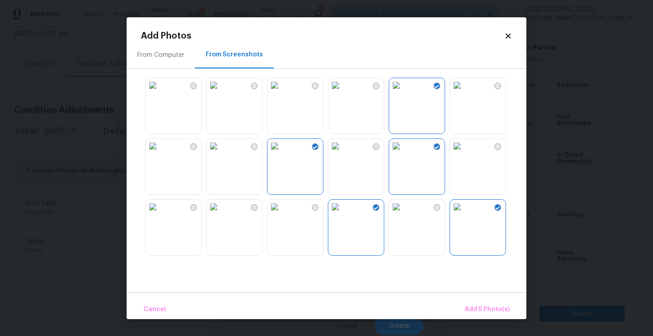
scroll to position [197, 0]
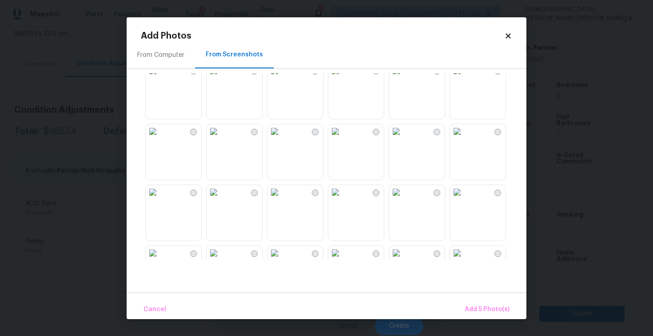
click at [221, 138] on img at bounding box center [213, 131] width 14 height 14
click at [281, 199] on img at bounding box center [274, 192] width 14 height 14
click at [403, 199] on img at bounding box center [396, 192] width 14 height 14
click at [483, 314] on span "Add 8 Photo(s)" at bounding box center [486, 309] width 45 height 11
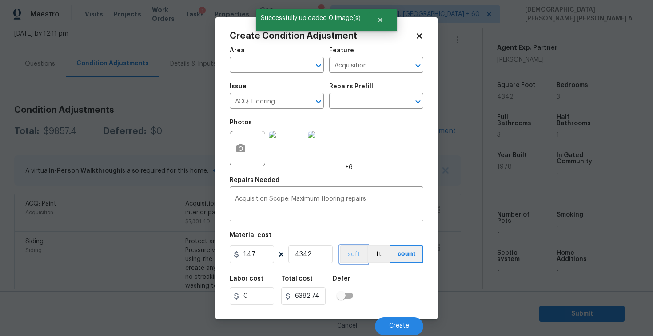
click at [363, 253] on button "sqft" at bounding box center [354, 254] width 28 height 18
click at [410, 329] on button "Create" at bounding box center [399, 326] width 48 height 18
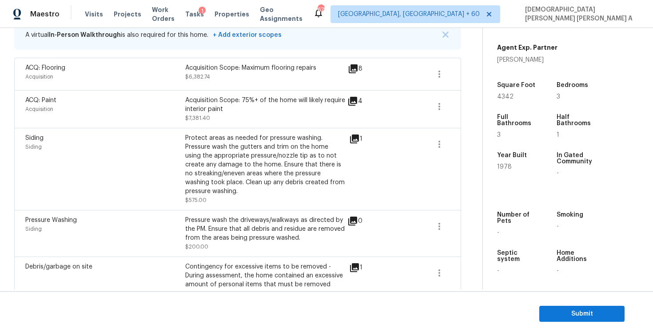
scroll to position [142, 0]
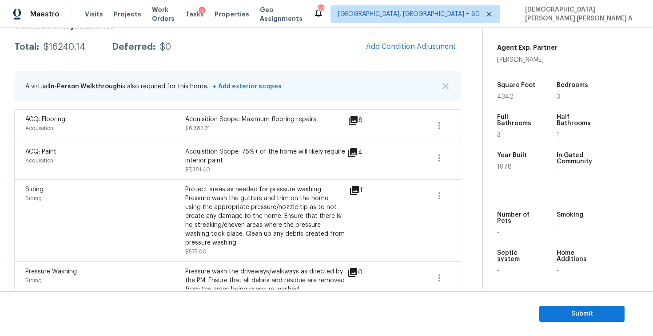
click at [328, 195] on div "Protect areas as needed for pressure washing. Pressure wash the gutters and tri…" at bounding box center [265, 216] width 160 height 62
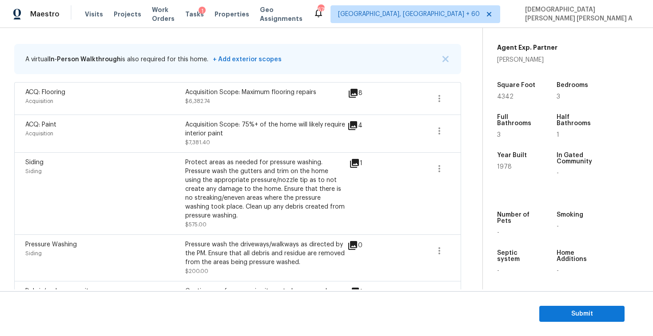
scroll to position [119, 0]
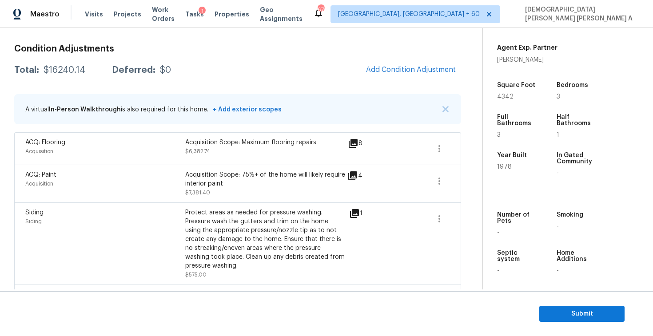
click at [370, 159] on div "ACQ: Flooring Acquisition Acquisition Scope: Maximum flooring repairs $6,382.74…" at bounding box center [237, 148] width 447 height 32
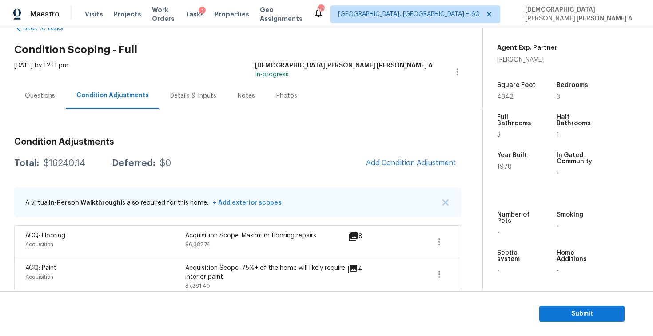
scroll to position [17, 0]
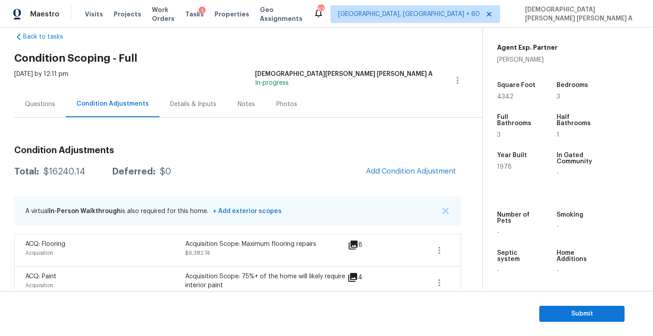
click at [48, 105] on div "Questions" at bounding box center [40, 104] width 30 height 9
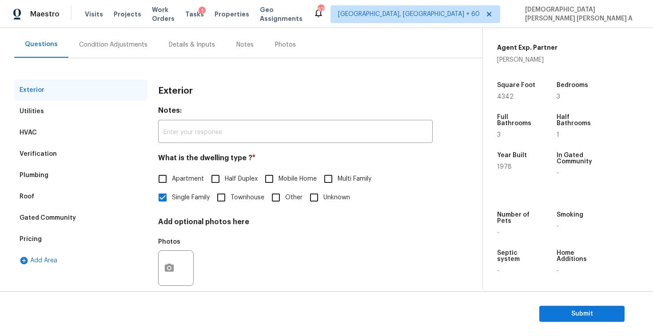
scroll to position [75, 0]
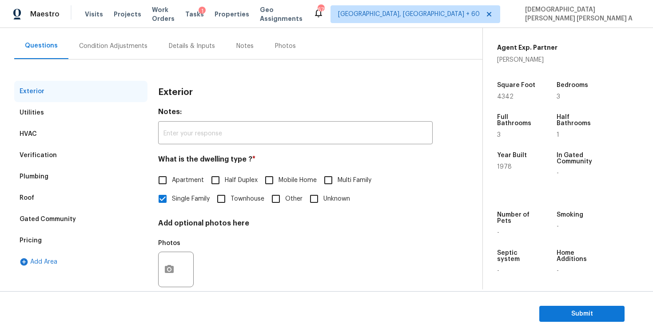
click at [51, 152] on div "Verification" at bounding box center [38, 155] width 37 height 9
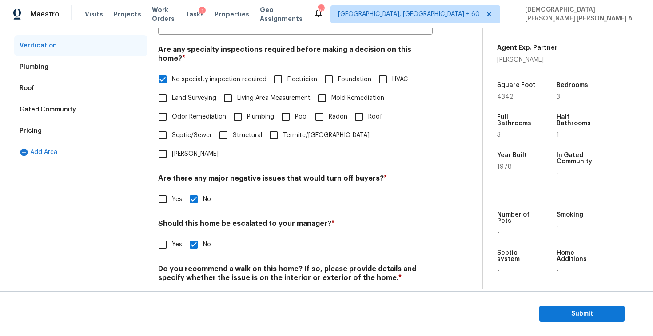
scroll to position [189, 0]
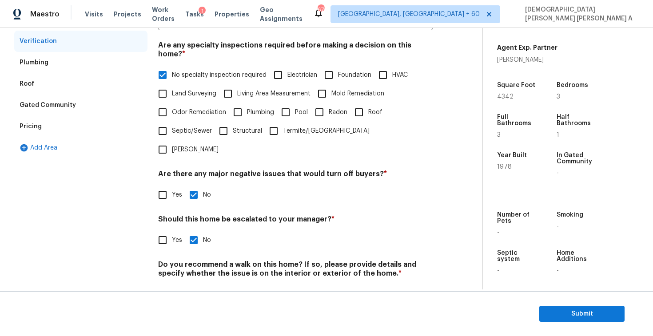
click at [165, 231] on input "Yes" at bounding box center [162, 240] width 19 height 19
checkbox input "true"
checkbox input "false"
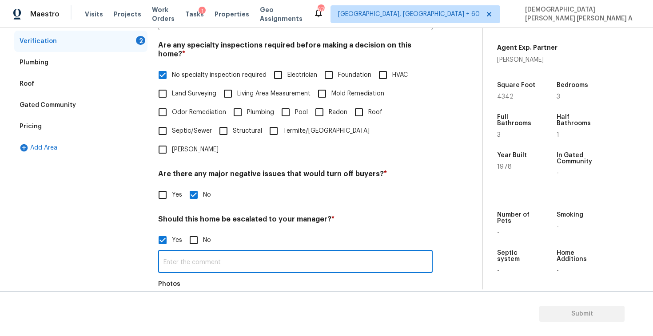
click at [206, 252] on input "text" at bounding box center [295, 262] width 274 height 21
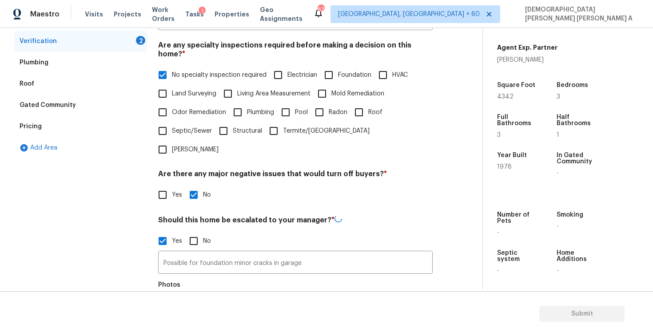
click at [166, 306] on icon "button" at bounding box center [169, 311] width 11 height 11
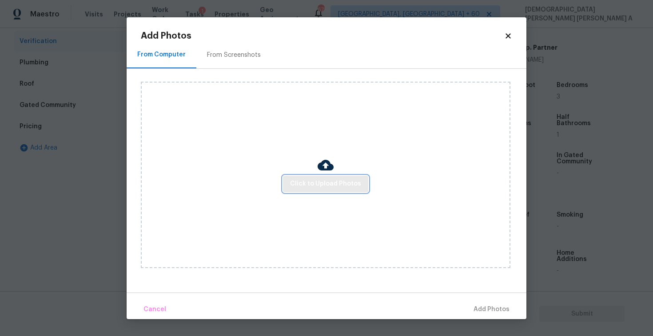
click at [313, 189] on button "Click to Upload Photos" at bounding box center [325, 184] width 85 height 16
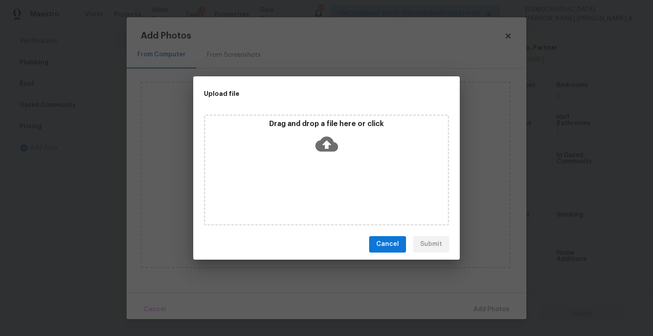
click at [325, 161] on div "Drag and drop a file here or click" at bounding box center [326, 170] width 245 height 111
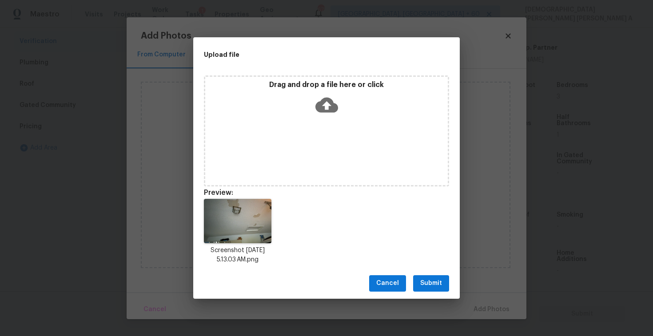
click at [429, 284] on span "Submit" at bounding box center [431, 283] width 22 height 11
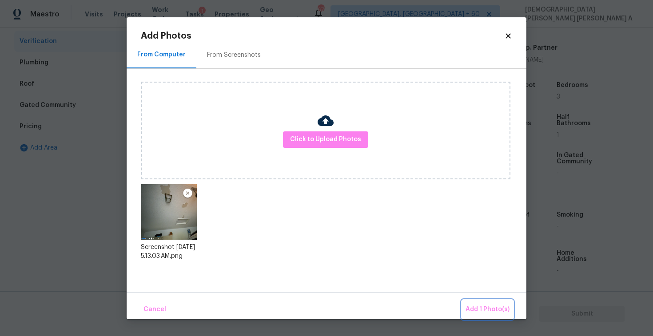
click at [482, 313] on span "Add 1 Photo(s)" at bounding box center [487, 309] width 44 height 11
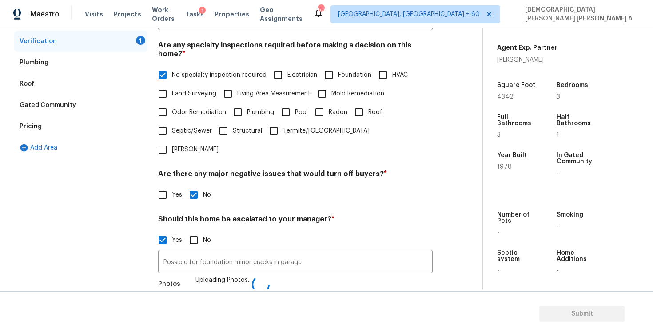
scroll to position [200, 0]
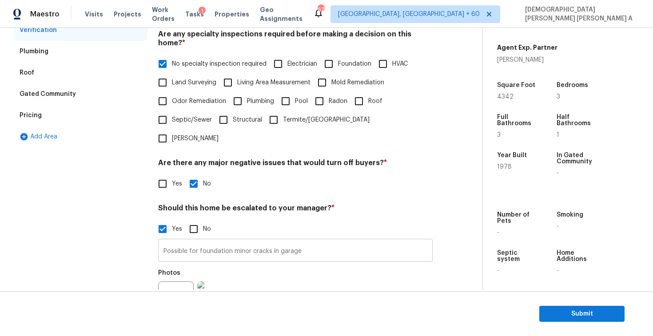
click at [312, 241] on input "Possible for foundation minor cracks in garage" at bounding box center [295, 251] width 274 height 21
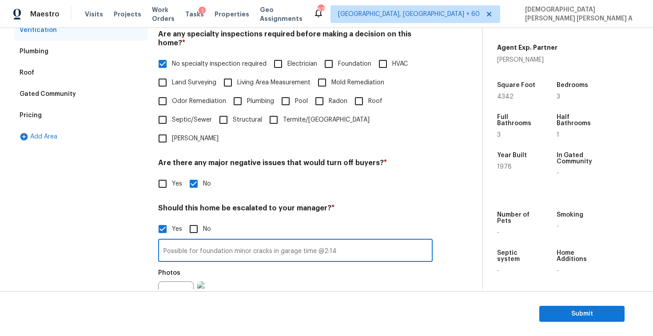
scroll to position [0, 0]
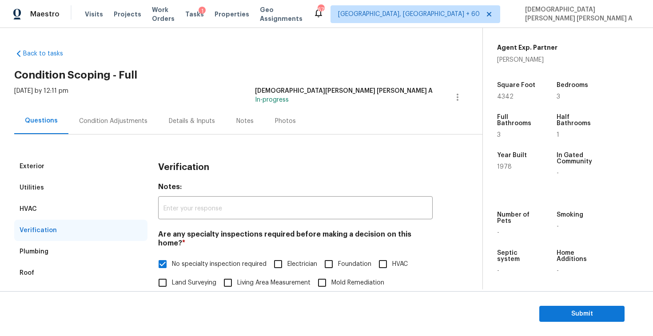
type input "Possible for foundation minor cracks in garage time @2:14"
click at [124, 126] on div "Condition Adjustments" at bounding box center [113, 121] width 90 height 26
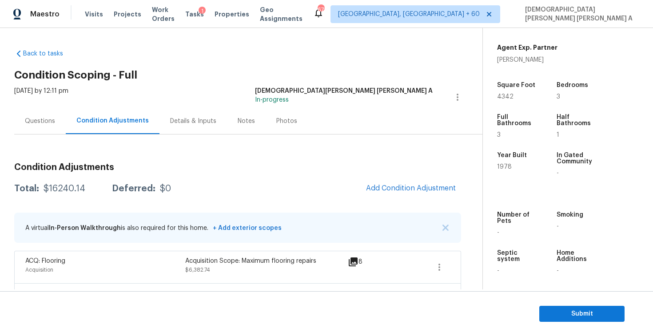
click at [45, 115] on div "Questions" at bounding box center [39, 121] width 51 height 26
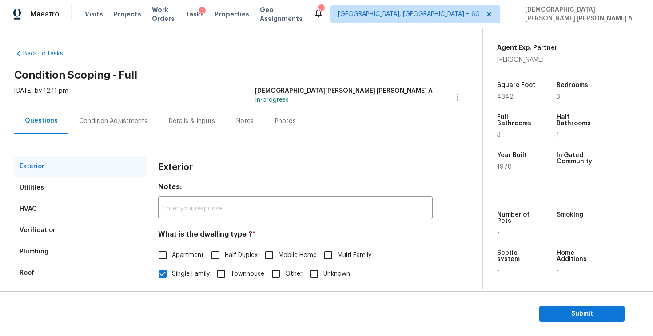
scroll to position [91, 0]
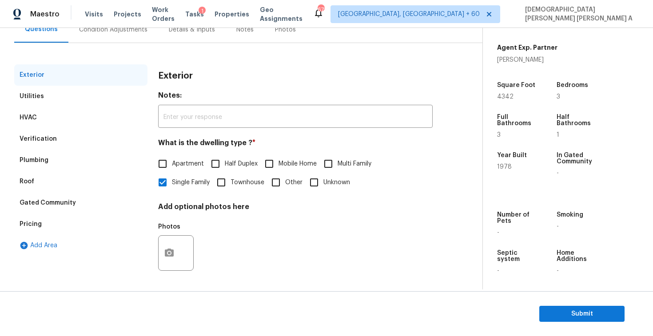
click at [33, 216] on div "Pricing" at bounding box center [80, 224] width 133 height 21
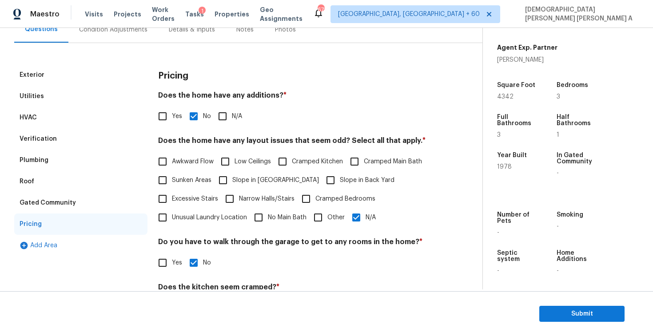
scroll to position [148, 0]
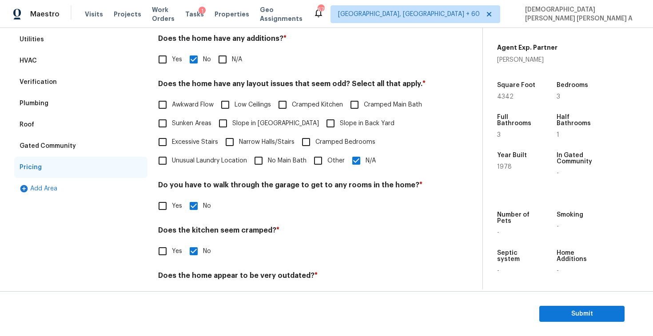
click at [358, 162] on input "N/A" at bounding box center [356, 160] width 19 height 19
checkbox input "false"
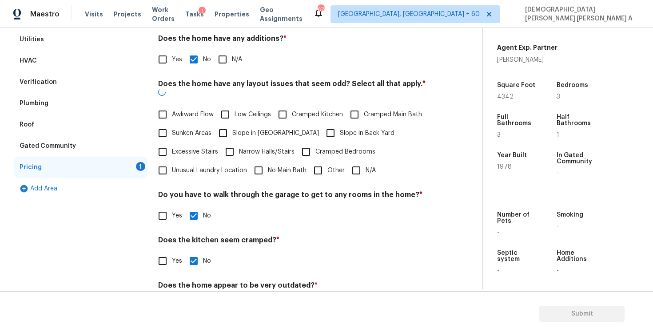
click at [317, 163] on input "Other" at bounding box center [318, 170] width 19 height 19
checkbox input "true"
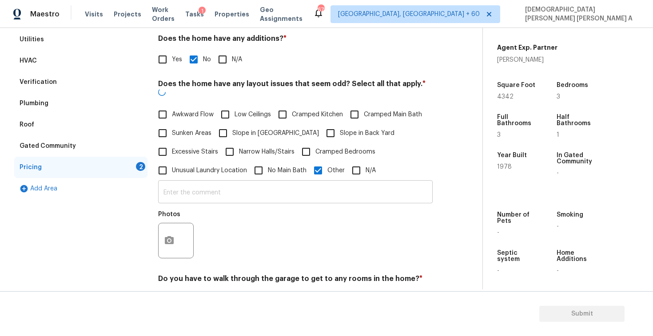
click at [270, 189] on input "text" at bounding box center [295, 192] width 274 height 21
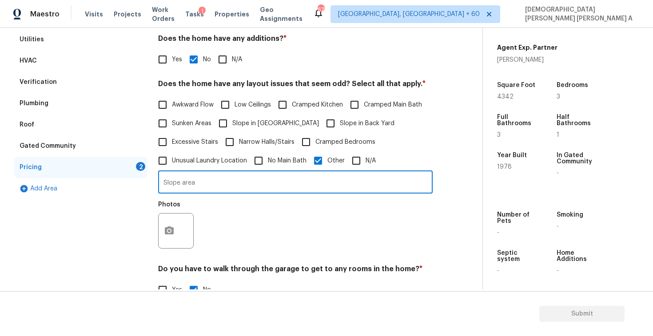
type input "Slope area"
click at [170, 221] on button "button" at bounding box center [168, 231] width 21 height 35
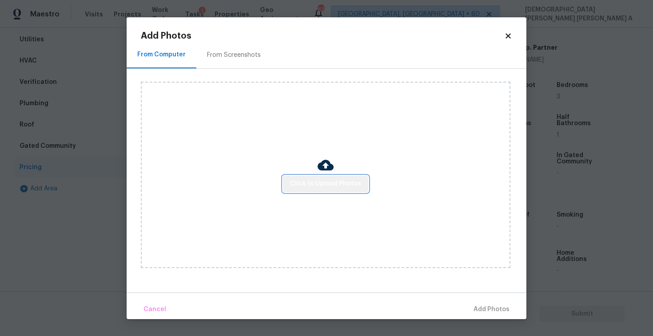
click at [328, 181] on span "Click to Upload Photos" at bounding box center [325, 183] width 71 height 11
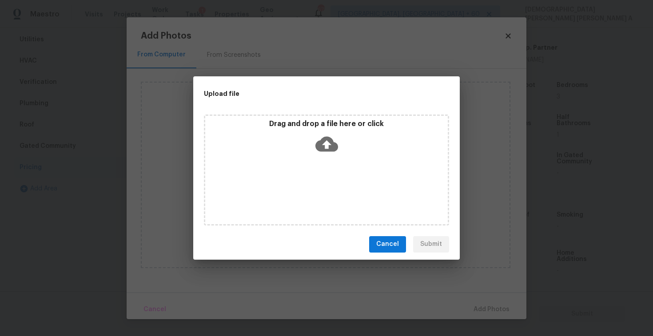
click at [328, 166] on div "Drag and drop a file here or click" at bounding box center [326, 170] width 245 height 111
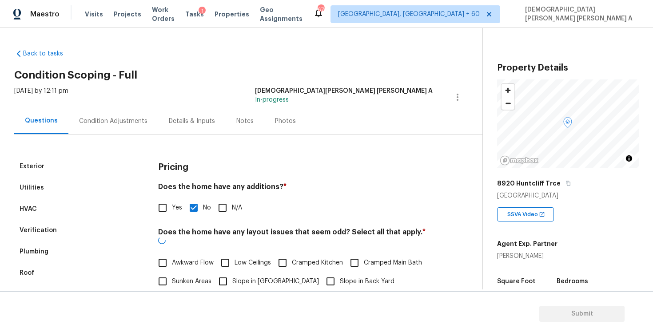
scroll to position [196, 0]
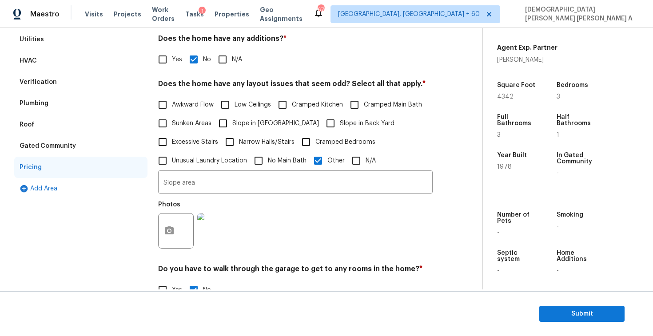
click at [47, 87] on div "Verification" at bounding box center [80, 81] width 133 height 21
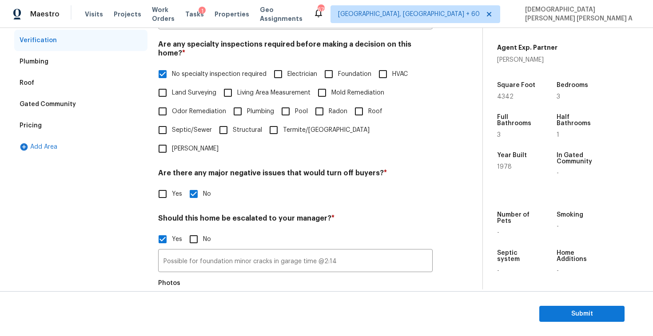
scroll to position [204, 0]
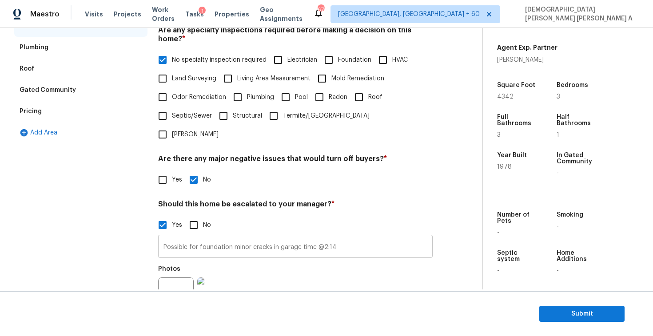
click at [340, 237] on input "Possible for foundation minor cracks in garage time @2:14" at bounding box center [295, 247] width 274 height 21
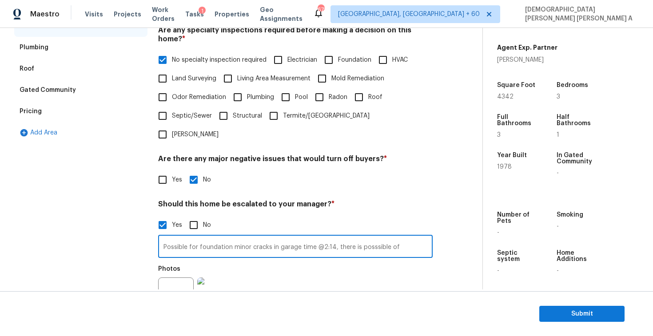
click at [368, 237] on input "Possible for foundation minor cracks in garage time @2:14, there is posssible of" at bounding box center [295, 247] width 274 height 21
click at [404, 237] on input "Possible for foundation minor cracks in garage time @2:14, there is possible of" at bounding box center [295, 247] width 274 height 21
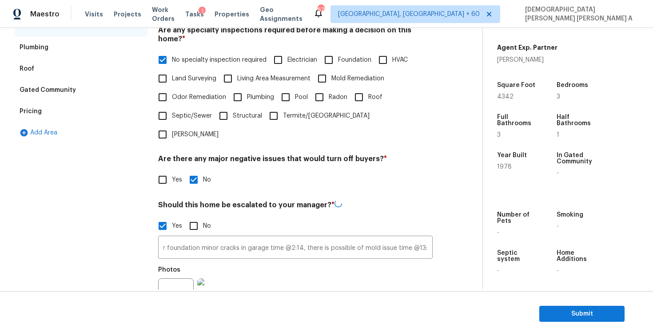
click at [155, 265] on div "Exterior Utilities HVAC Verification Plumbing Roof Gated Community Pricing Add …" at bounding box center [237, 168] width 447 height 432
click at [152, 275] on div "Exterior Utilities HVAC Verification Plumbing Roof Gated Community Pricing Add …" at bounding box center [237, 167] width 447 height 431
click at [163, 278] on button "button" at bounding box center [168, 295] width 21 height 35
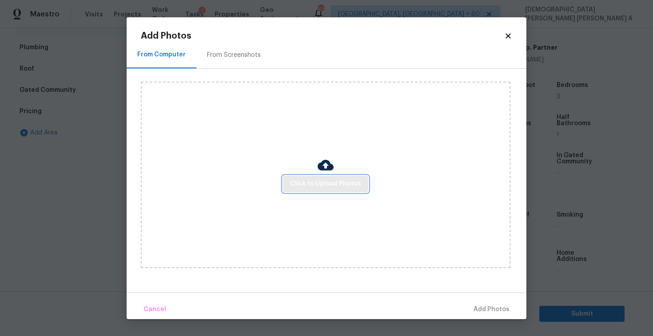
click at [321, 186] on span "Click to Upload Photos" at bounding box center [325, 183] width 71 height 11
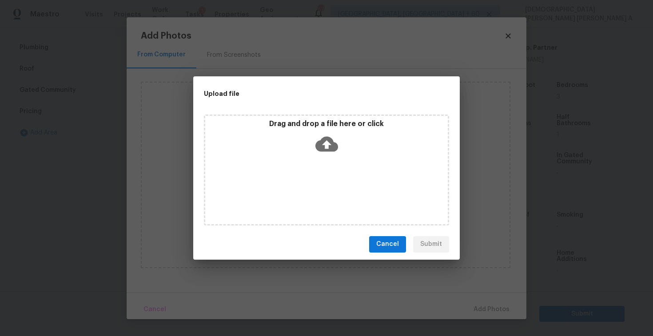
click at [324, 161] on div "Drag and drop a file here or click" at bounding box center [326, 170] width 245 height 111
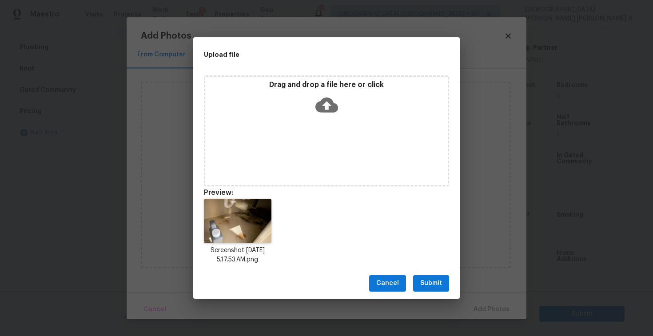
click at [326, 111] on icon at bounding box center [326, 104] width 23 height 15
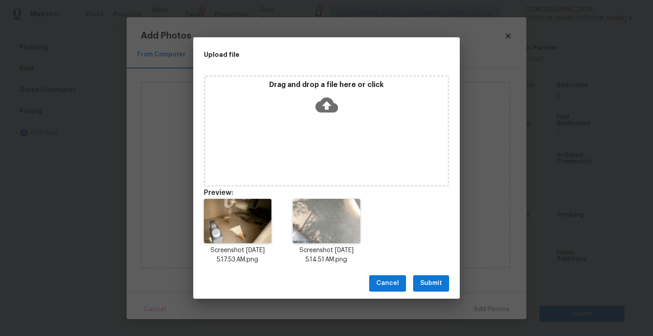
click at [431, 289] on span "Submit" at bounding box center [431, 283] width 22 height 11
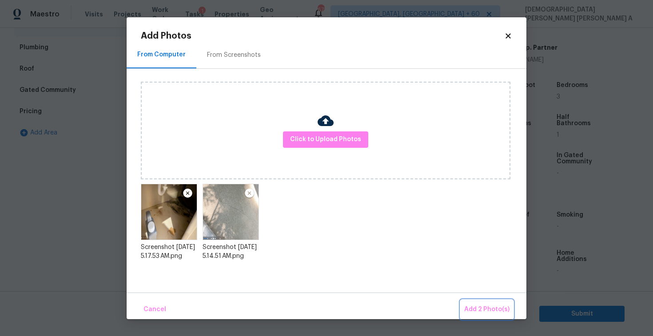
click at [491, 313] on span "Add 2 Photo(s)" at bounding box center [486, 309] width 45 height 11
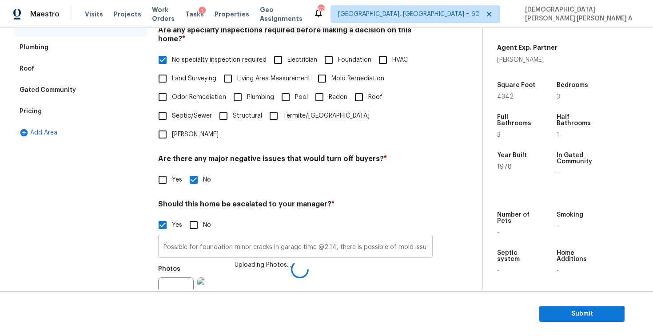
click at [292, 237] on input "Possible for foundation minor cracks in garage time @2:14, there is possible of…" at bounding box center [295, 247] width 274 height 21
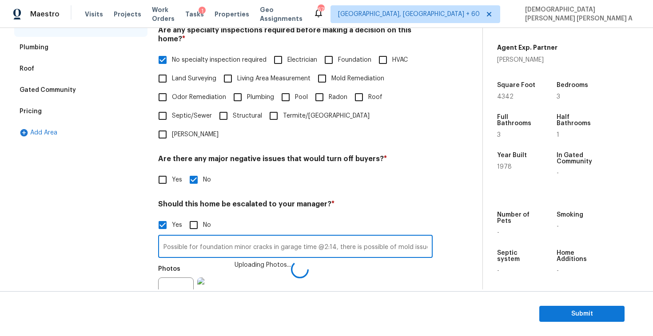
click at [292, 237] on input "Possible for foundation minor cracks in garage time @2:14, there is possible of…" at bounding box center [295, 247] width 274 height 21
type input "Possible for foundation minor cracks in time @2:14, there is possible of mold i…"
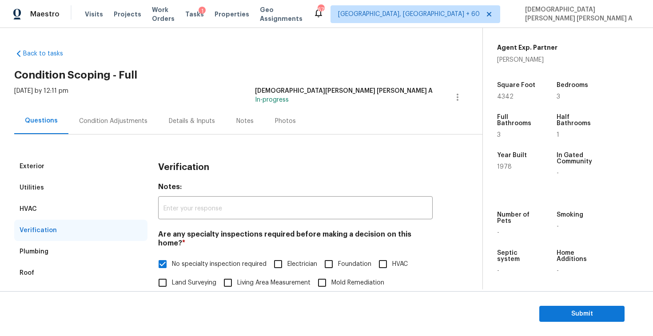
click at [117, 119] on div "Condition Adjustments" at bounding box center [113, 121] width 68 height 9
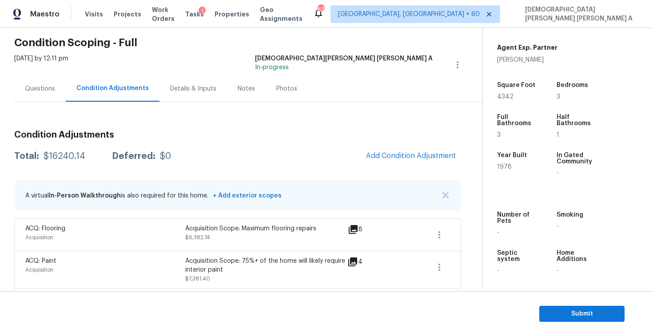
scroll to position [62, 0]
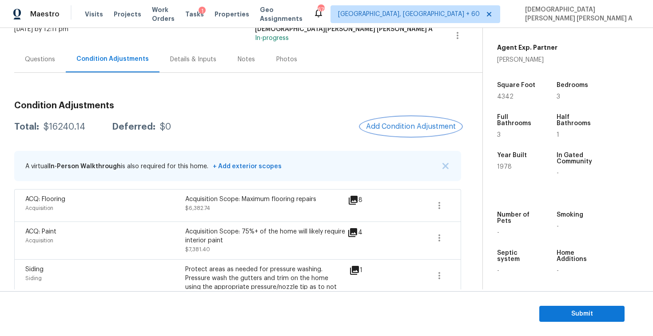
click at [396, 130] on span "Add Condition Adjustment" at bounding box center [411, 127] width 90 height 8
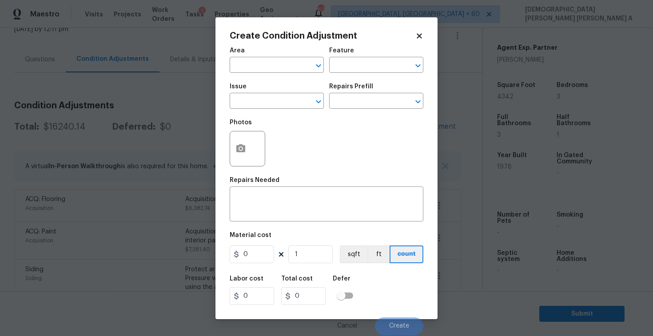
click at [416, 33] on icon at bounding box center [418, 35] width 5 height 5
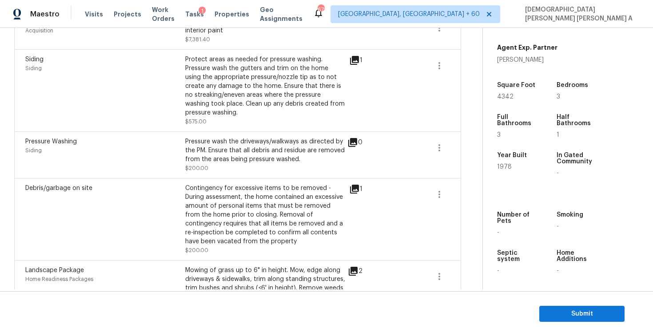
scroll to position [146, 0]
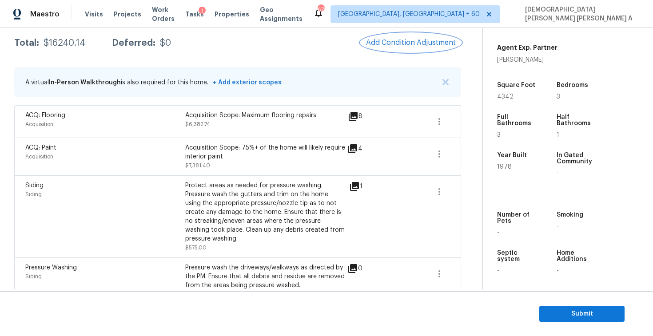
click at [408, 43] on span "Add Condition Adjustment" at bounding box center [411, 43] width 90 height 8
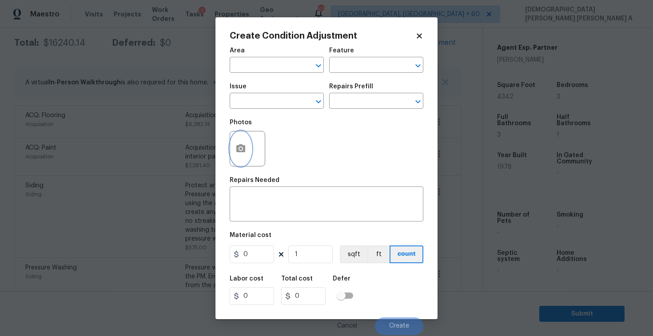
click at [242, 139] on button "button" at bounding box center [240, 148] width 21 height 35
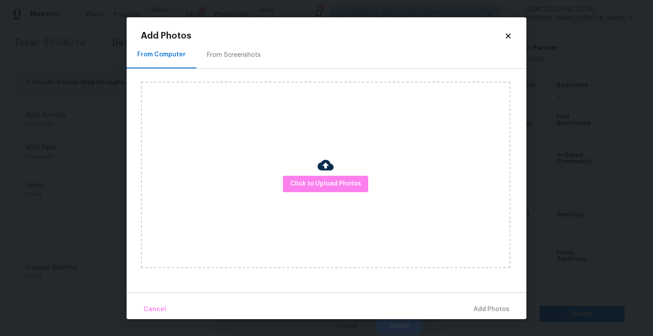
click at [323, 175] on div at bounding box center [325, 166] width 16 height 19
click at [323, 185] on span "Click to Upload Photos" at bounding box center [325, 183] width 71 height 11
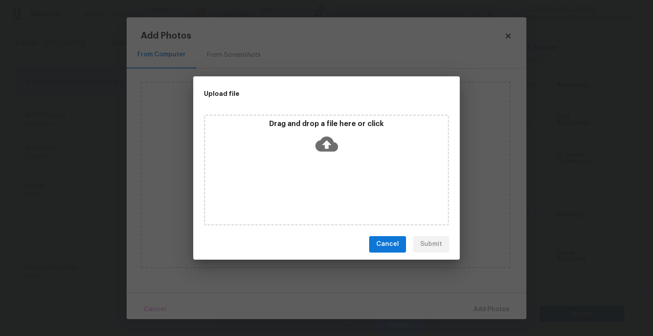
click at [323, 133] on icon at bounding box center [326, 144] width 23 height 23
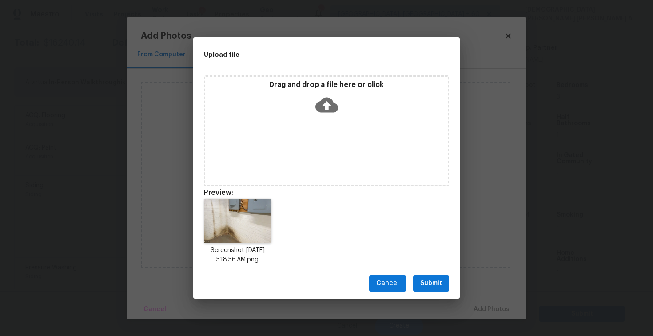
click at [318, 132] on div "Drag and drop a file here or click" at bounding box center [326, 130] width 245 height 111
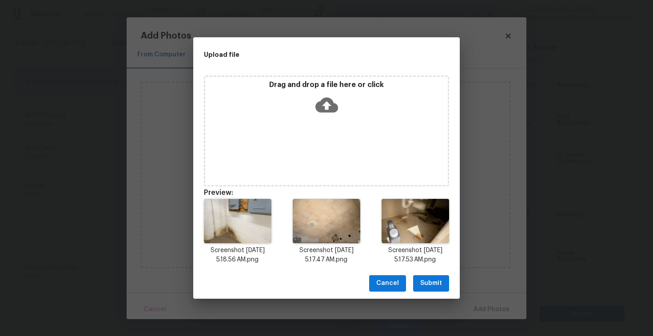
click at [433, 285] on span "Submit" at bounding box center [431, 283] width 22 height 11
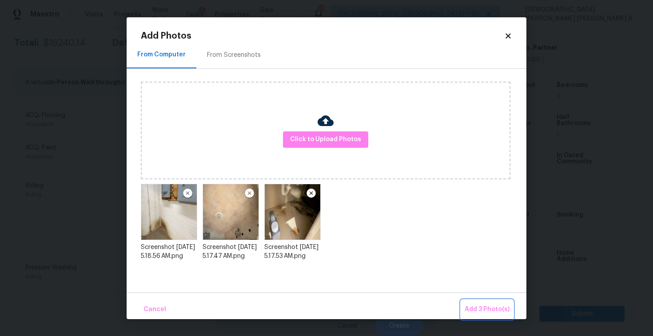
click at [497, 302] on button "Add 3 Photo(s)" at bounding box center [487, 309] width 52 height 19
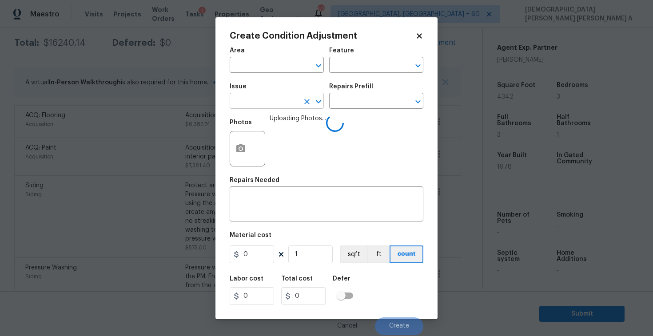
click at [284, 102] on input "text" at bounding box center [263, 102] width 69 height 14
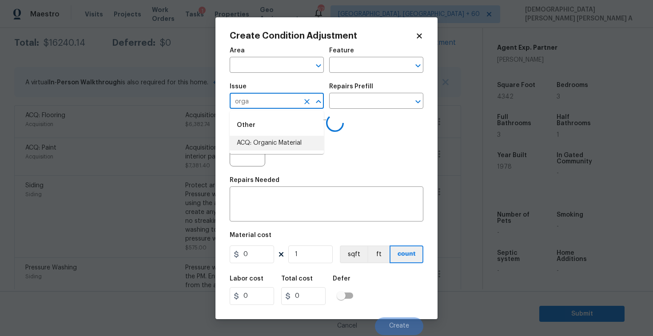
click at [290, 144] on li "ACQ: Organic Material" at bounding box center [276, 143] width 94 height 15
type input "ACQ: Organic Material"
click at [377, 102] on input "text" at bounding box center [363, 102] width 69 height 14
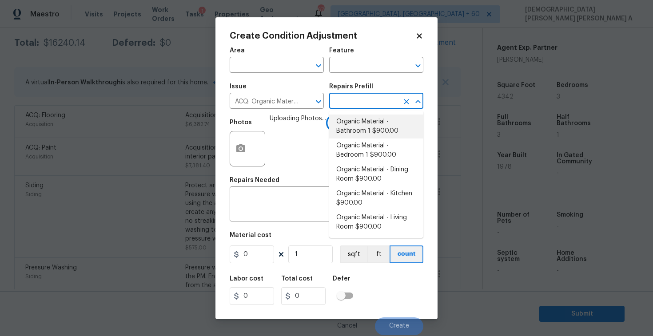
click at [368, 123] on li "Organic Material - Bathroom 1 $900.00" at bounding box center [376, 127] width 94 height 24
type input "Acquisition"
type textarea "Acquisition Scope: Conditions Conducive to Organic Material - Bathroom 1 Discla…"
type input "900"
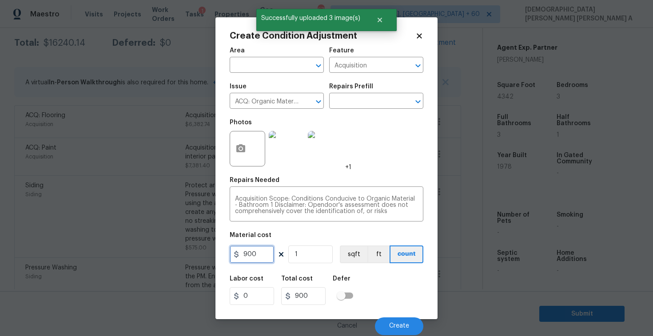
click at [255, 254] on input "900" at bounding box center [251, 254] width 44 height 18
type input "2500"
click at [400, 323] on span "Create" at bounding box center [399, 326] width 20 height 7
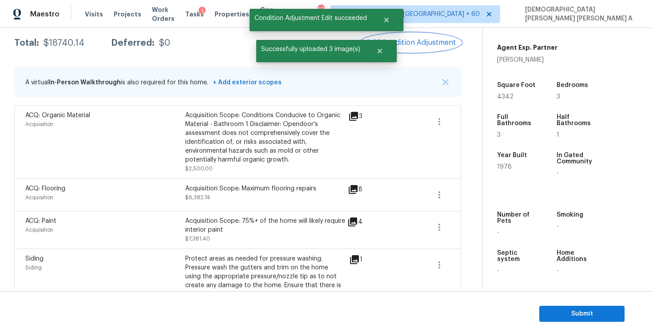
click at [406, 40] on span "Add Condition Adjustment" at bounding box center [411, 43] width 90 height 8
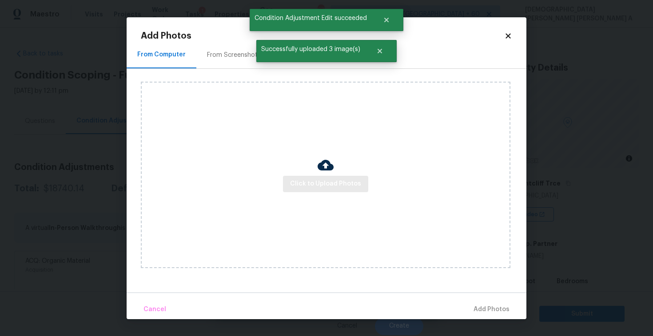
scroll to position [196, 0]
click at [325, 185] on span "Click to Upload Photos" at bounding box center [325, 183] width 71 height 11
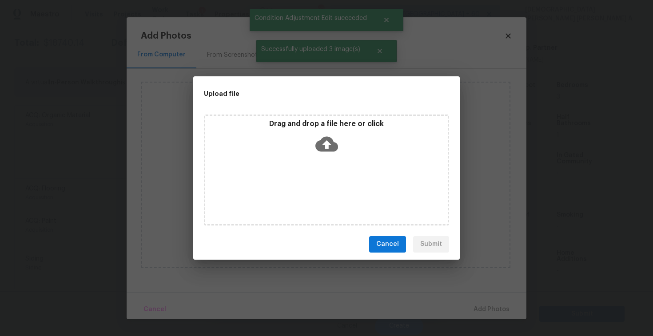
click at [317, 141] on icon at bounding box center [326, 143] width 23 height 15
